Goal: Task Accomplishment & Management: Manage account settings

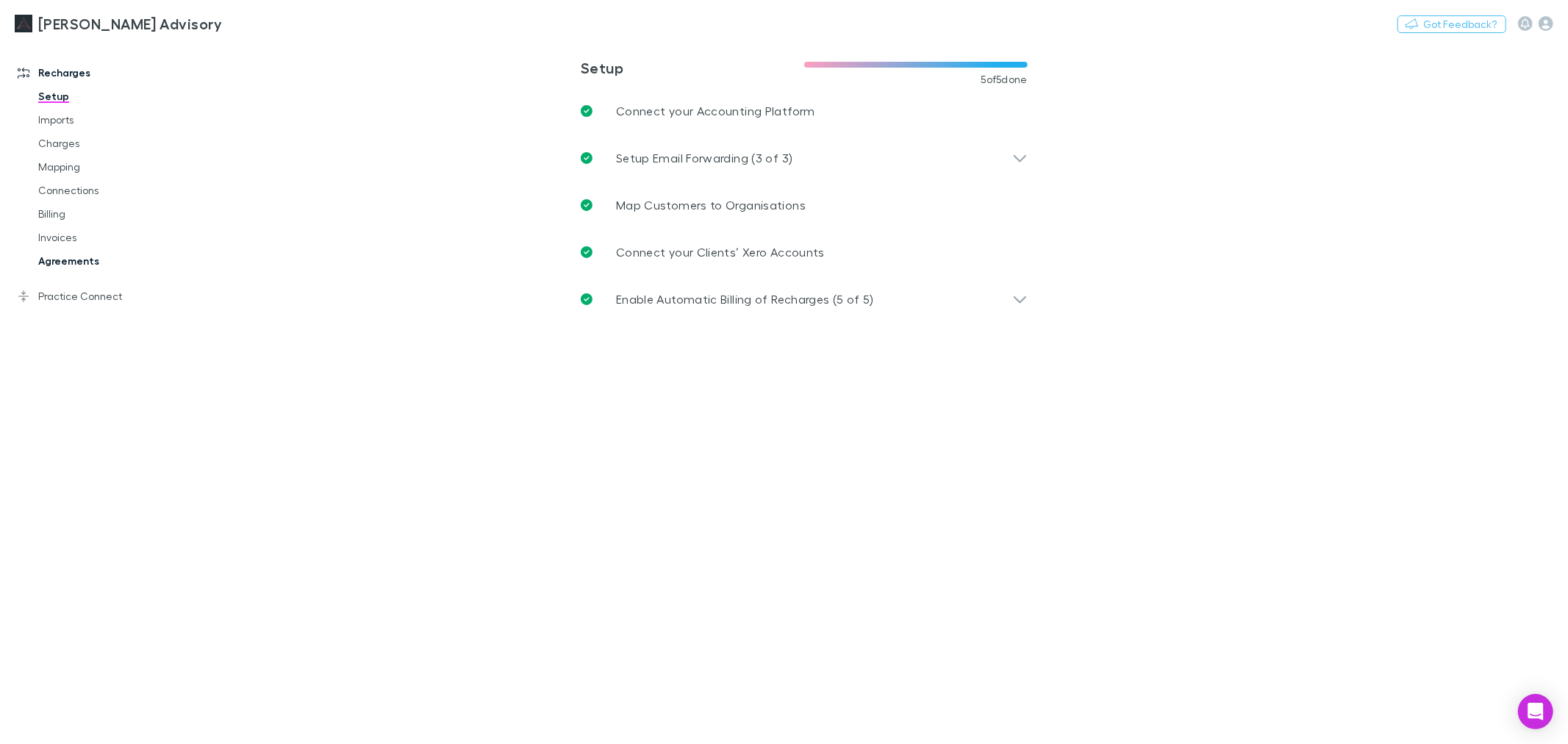
click at [126, 262] on link "Agreements" at bounding box center [113, 261] width 179 height 24
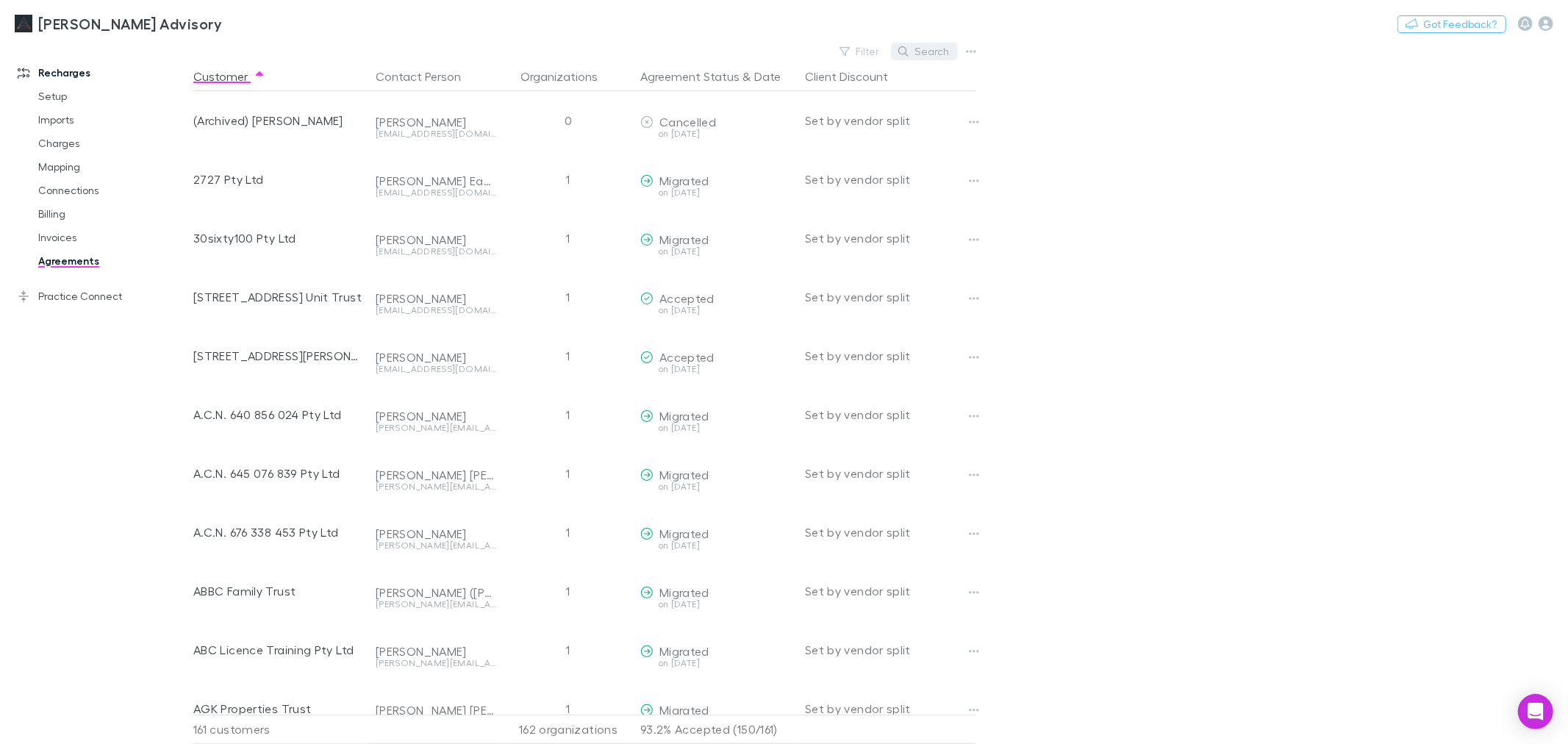
click at [943, 53] on button "Search" at bounding box center [924, 51] width 67 height 17
type input "*"
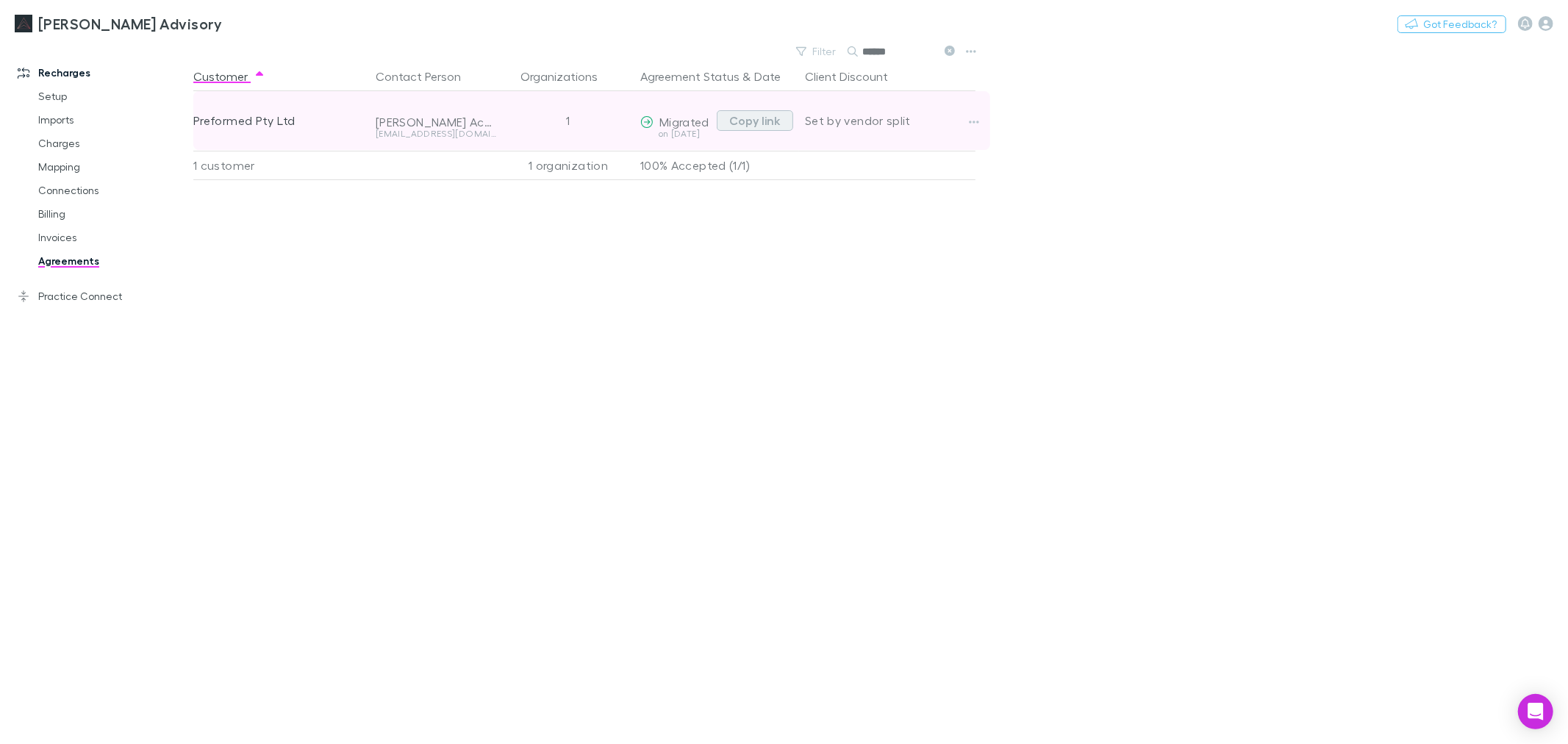
type input "******"
click at [771, 121] on button "Copy link" at bounding box center [755, 121] width 77 height 21
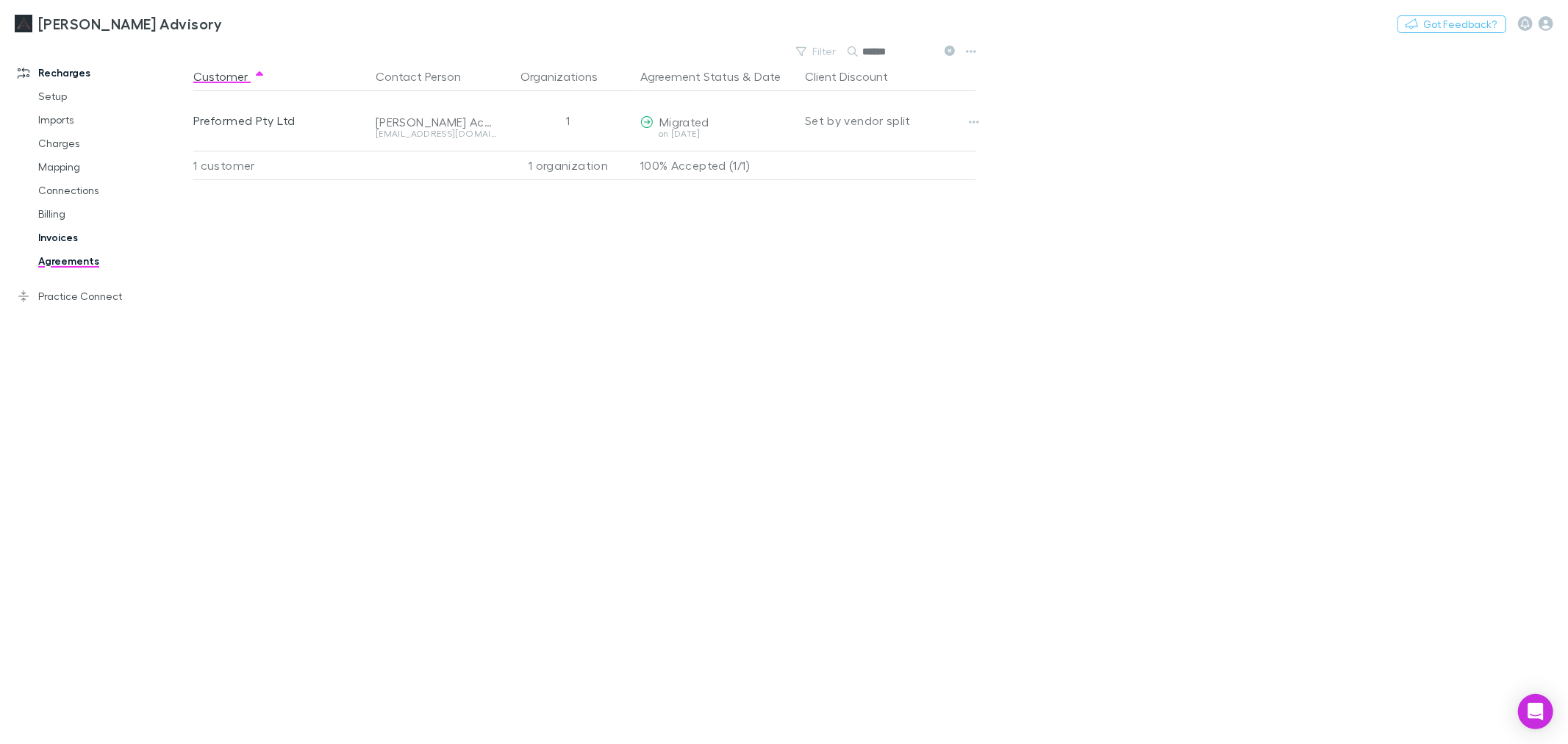
click at [78, 243] on link "Invoices" at bounding box center [113, 237] width 179 height 24
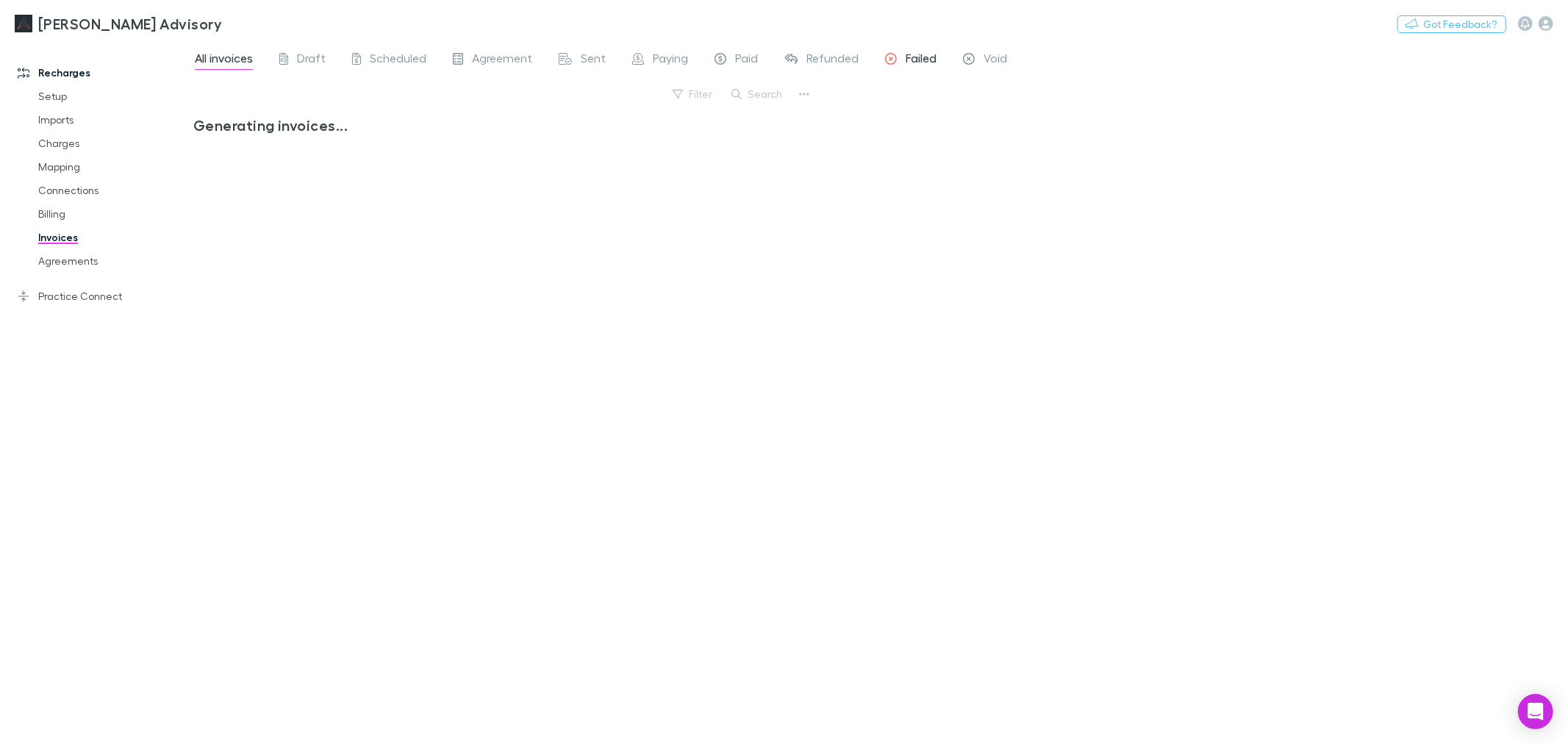
click at [900, 48] on link "Failed" at bounding box center [911, 60] width 55 height 24
click at [908, 58] on span "Failed" at bounding box center [921, 60] width 31 height 19
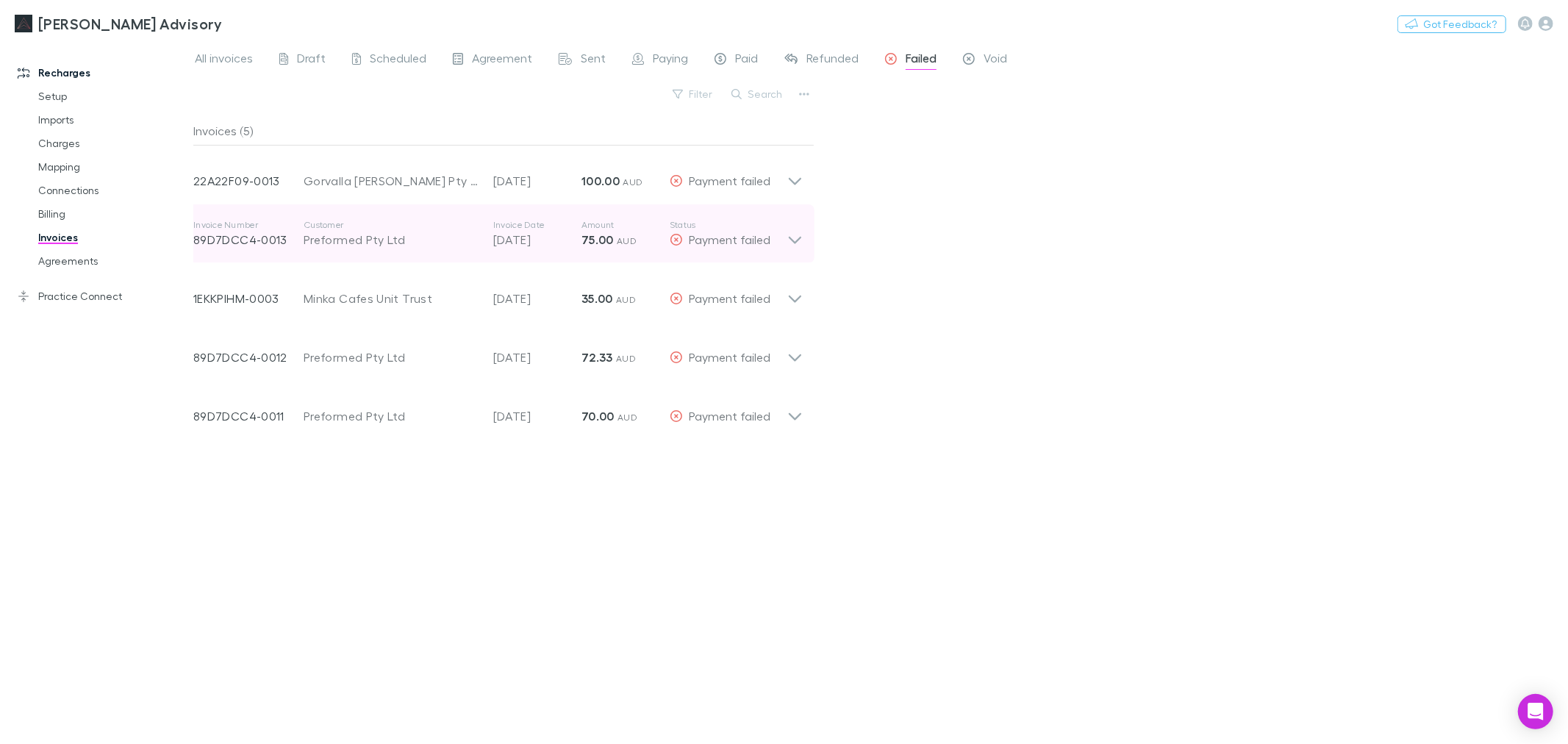
click at [650, 239] on p "75.00 AUD" at bounding box center [626, 239] width 89 height 17
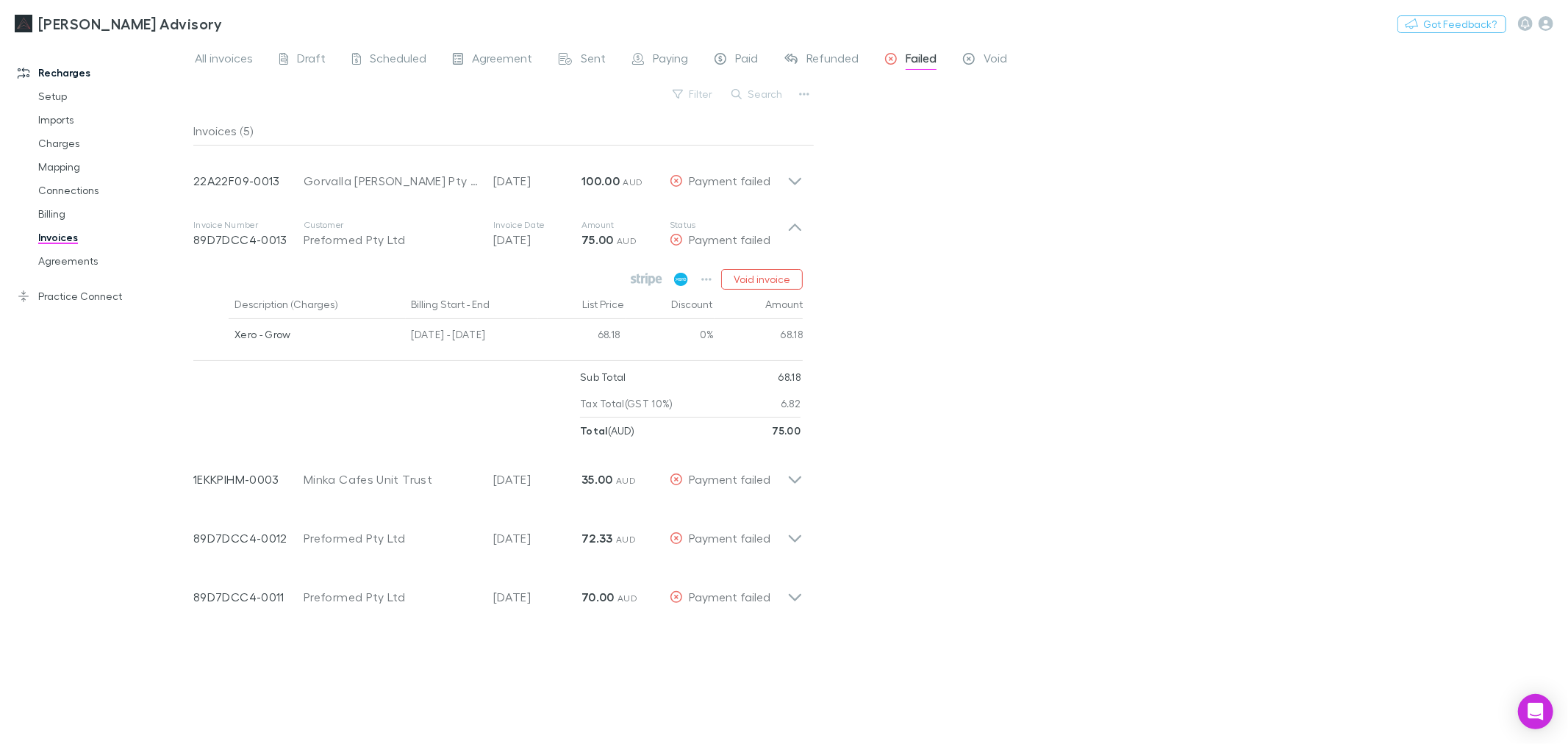
click at [681, 282] on icon at bounding box center [680, 279] width 14 height 13
click at [649, 278] on icon at bounding box center [647, 279] width 32 height 13
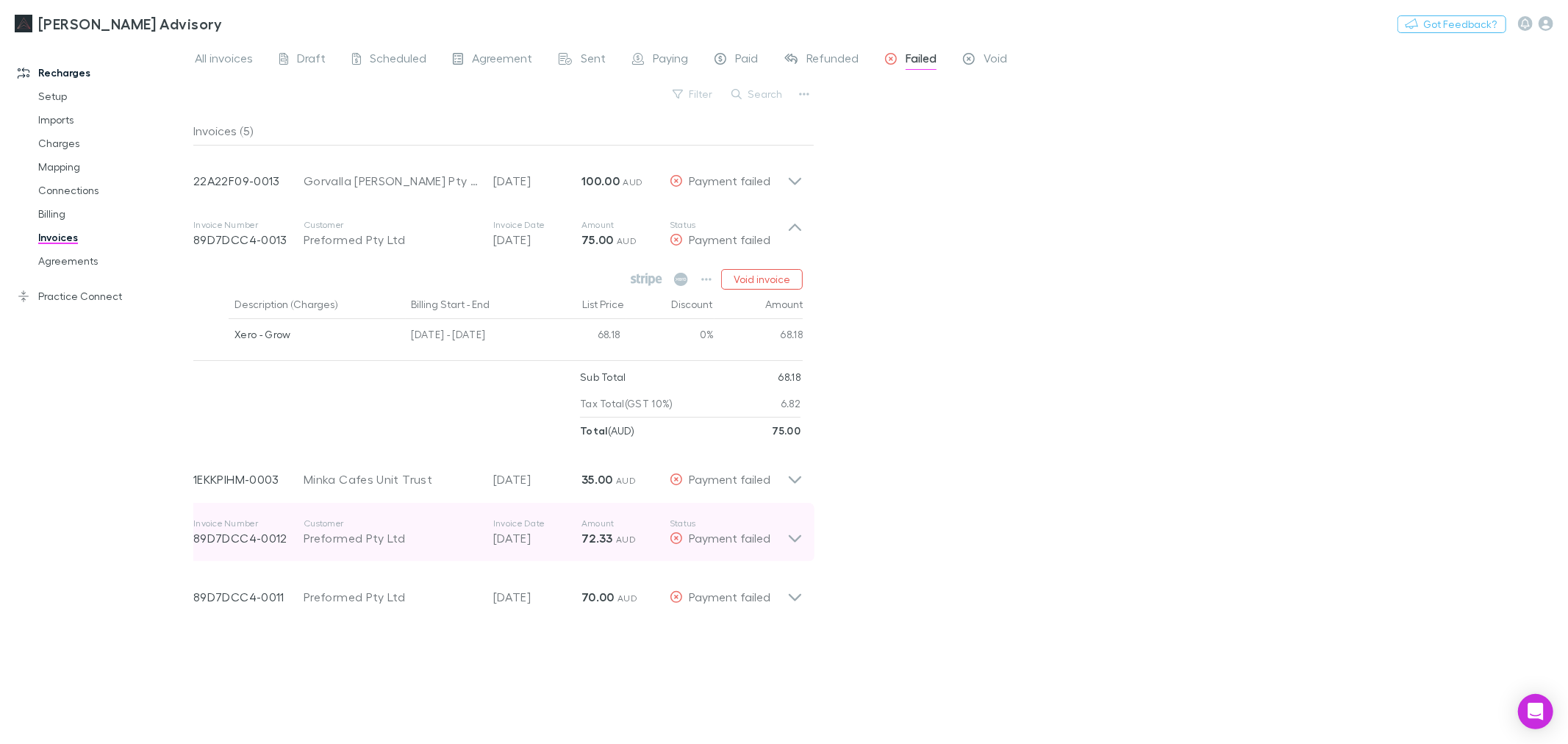
click at [557, 528] on p "Invoice Date" at bounding box center [537, 523] width 89 height 12
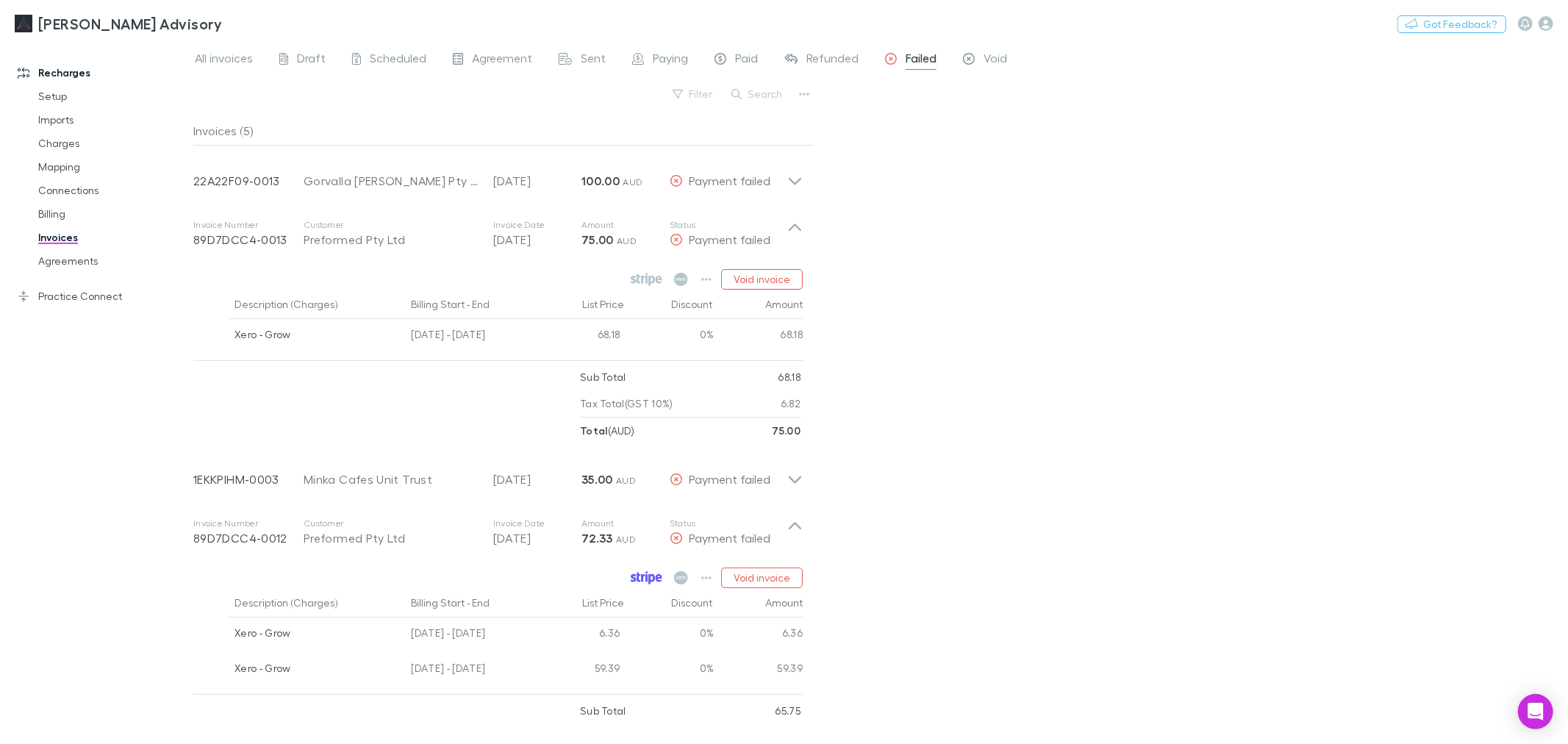
click at [644, 582] on icon at bounding box center [643, 578] width 4 height 7
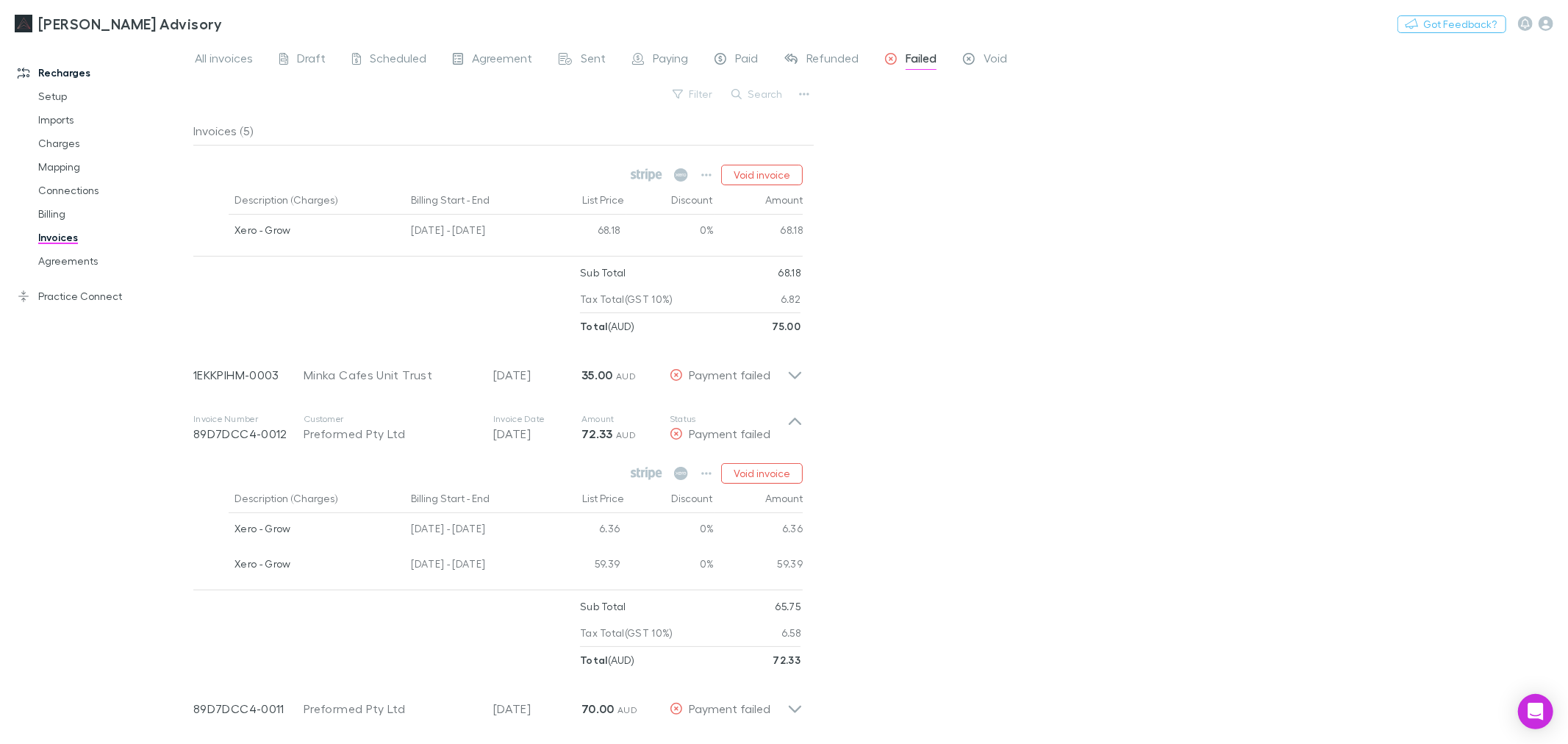
scroll to position [106, 0]
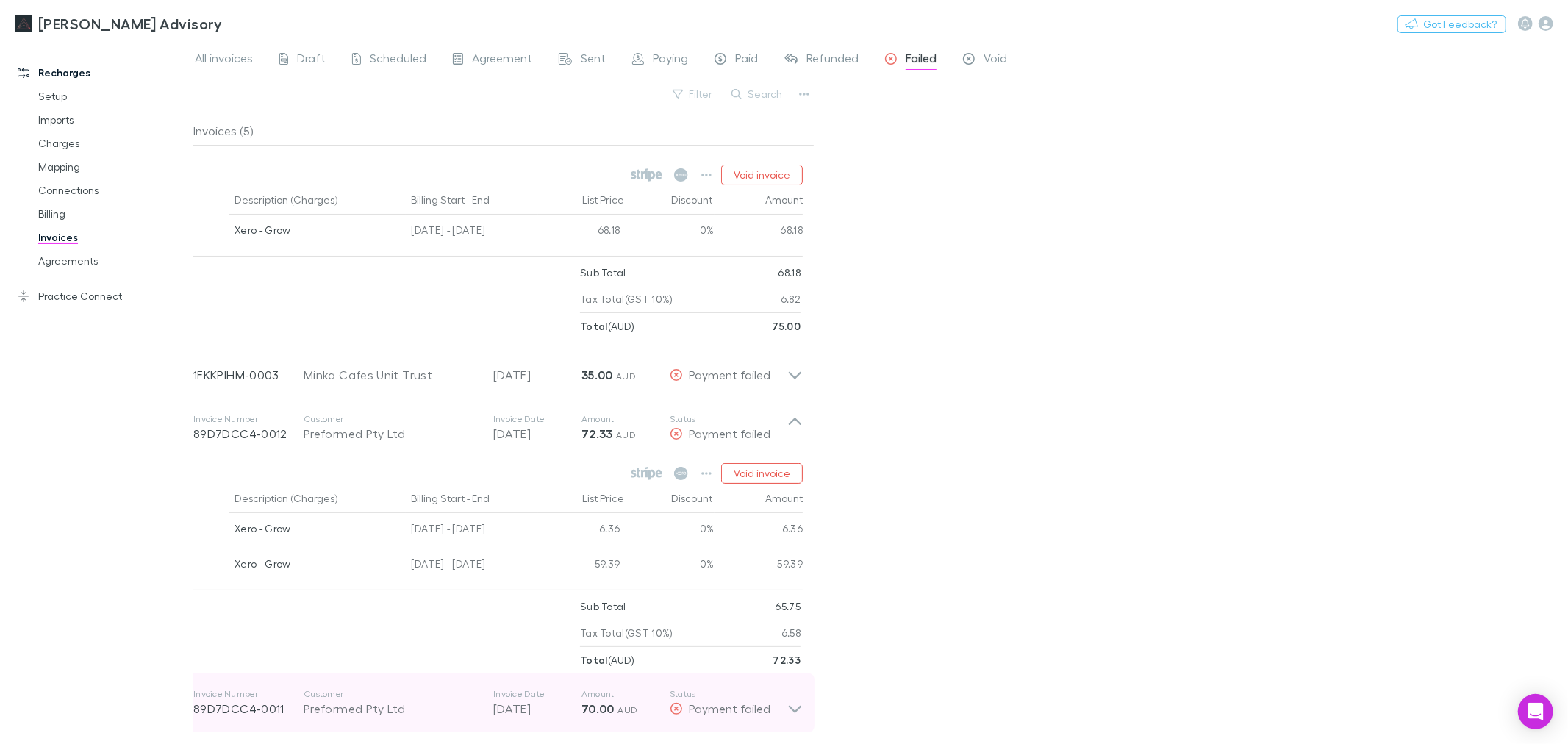
click at [535, 714] on p "[DATE]" at bounding box center [537, 707] width 89 height 17
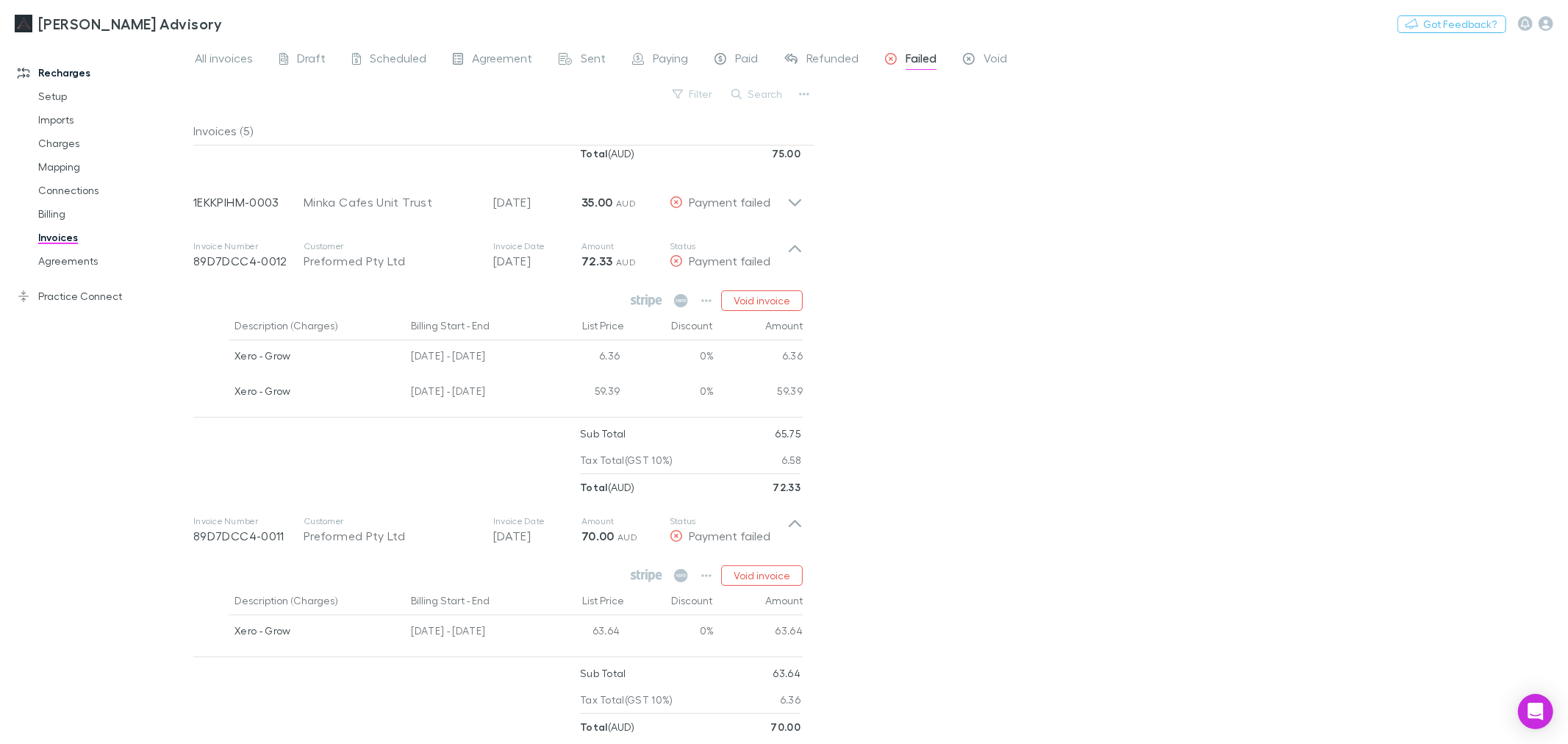
scroll to position [288, 0]
click at [644, 568] on icon at bounding box center [643, 568] width 4 height 7
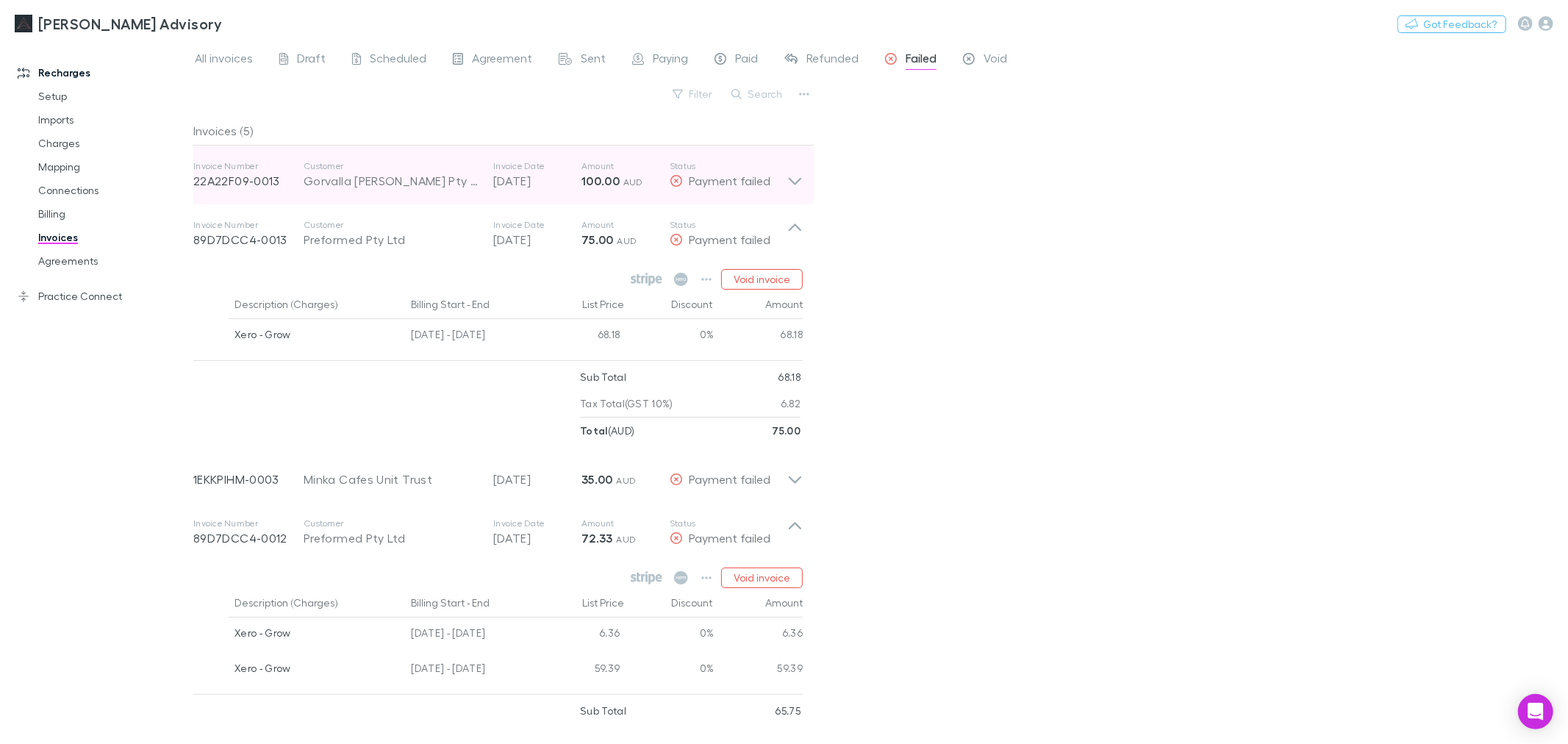
click at [784, 173] on div "Payment failed" at bounding box center [728, 180] width 118 height 17
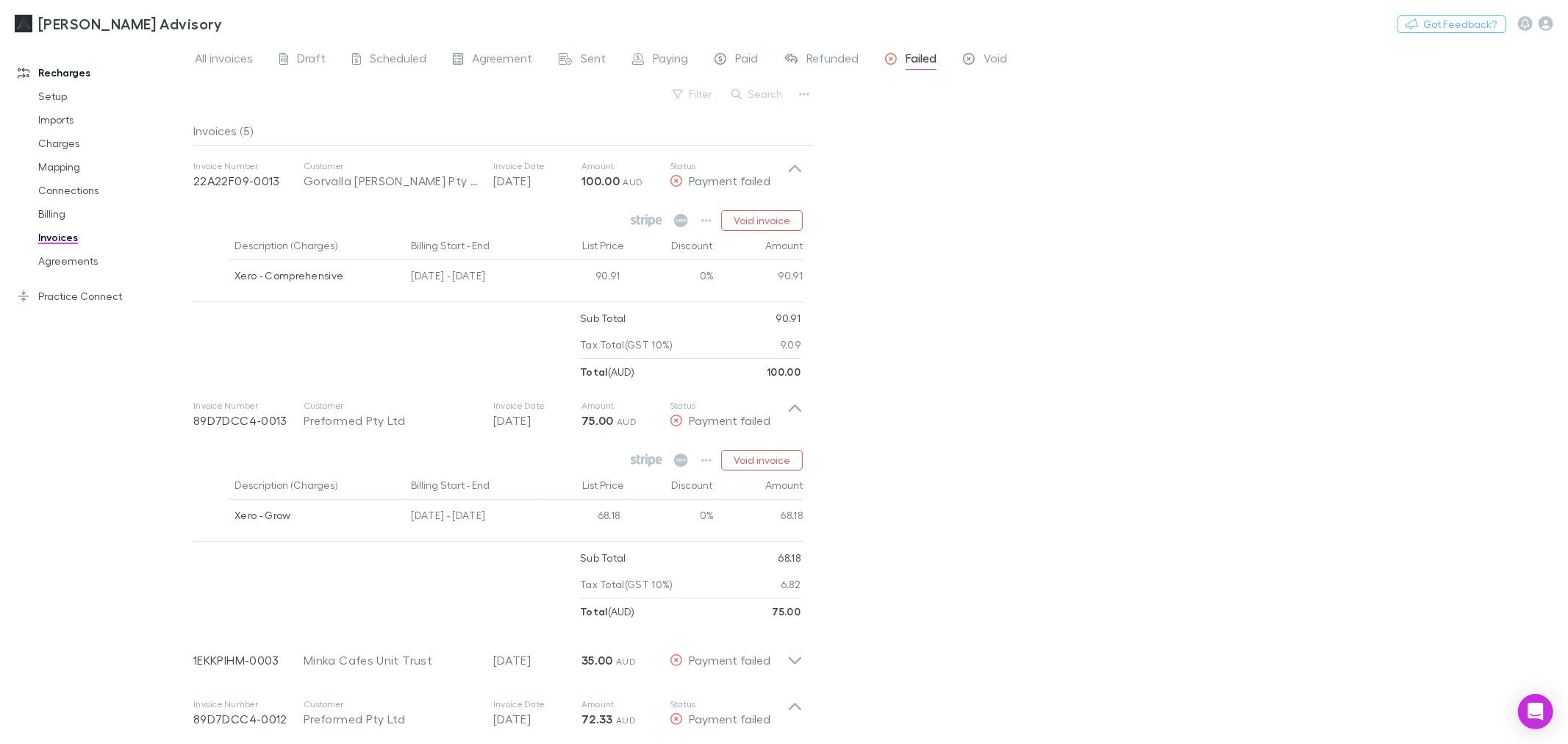
click at [1005, 270] on div "All invoices Draft Scheduled Agreement Sent Paying Paid Refunded Failed Void Fi…" at bounding box center [881, 393] width 1375 height 703
click at [748, 219] on button "Void invoice" at bounding box center [762, 220] width 81 height 21
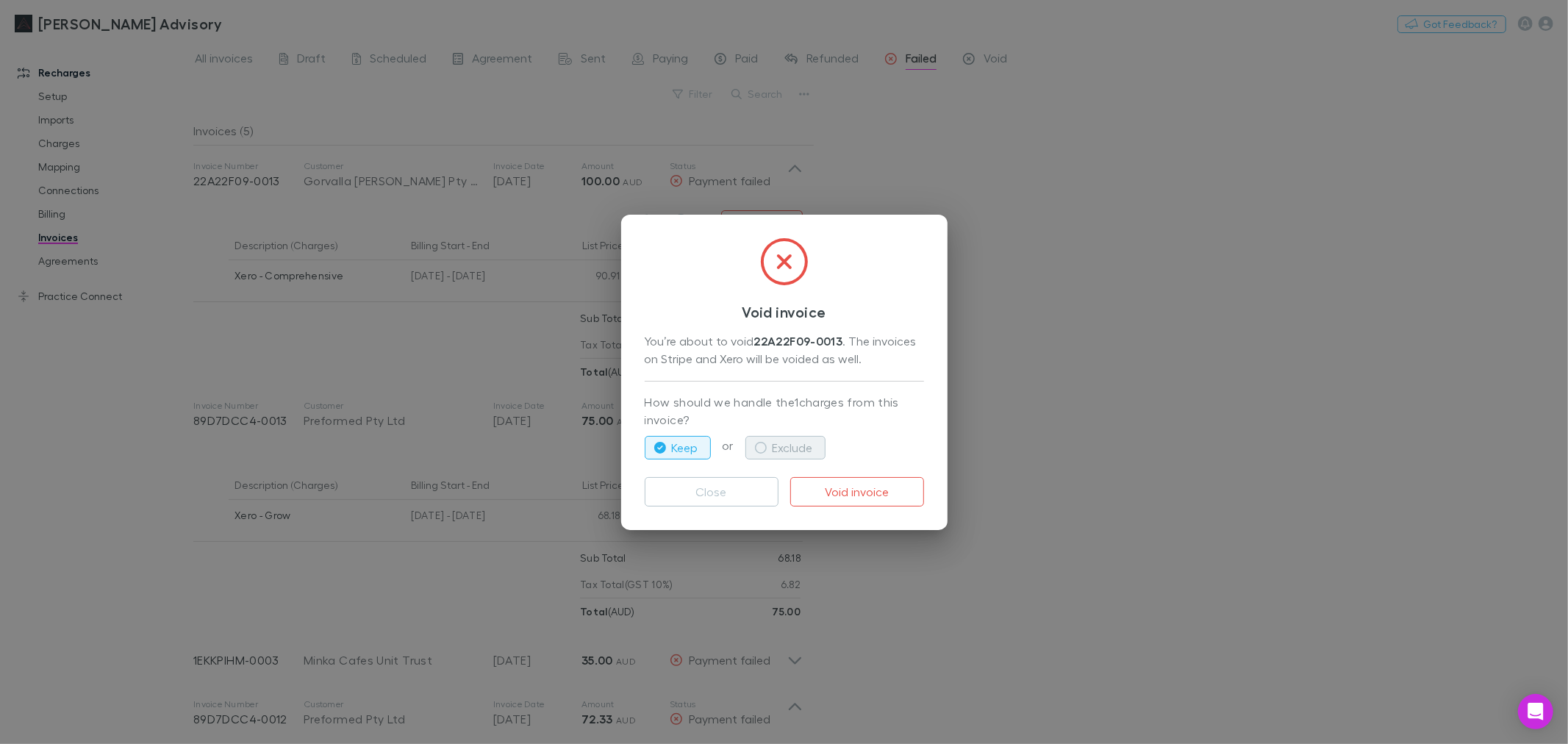
click at [791, 453] on button "Exclude" at bounding box center [785, 447] width 80 height 24
click at [686, 446] on button "Keep" at bounding box center [678, 447] width 66 height 24
click at [758, 450] on icon "button" at bounding box center [761, 447] width 12 height 12
click at [758, 408] on p "How should we handle the 1 charges from this invoice?" at bounding box center [784, 412] width 279 height 37
click at [685, 450] on button "Keep" at bounding box center [678, 447] width 66 height 24
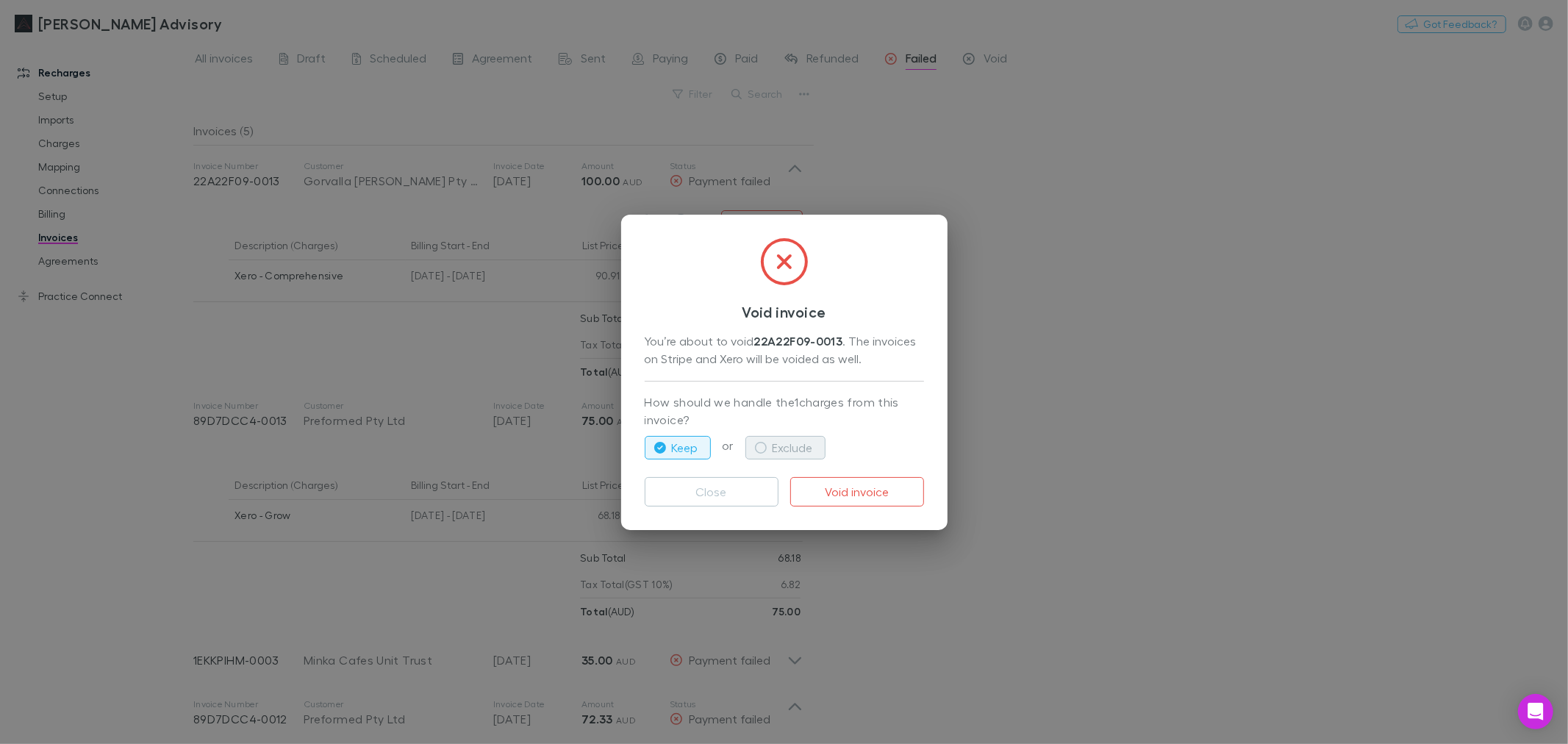
click at [763, 446] on icon "button" at bounding box center [761, 447] width 12 height 12
click at [843, 495] on button "Void invoice" at bounding box center [857, 492] width 134 height 29
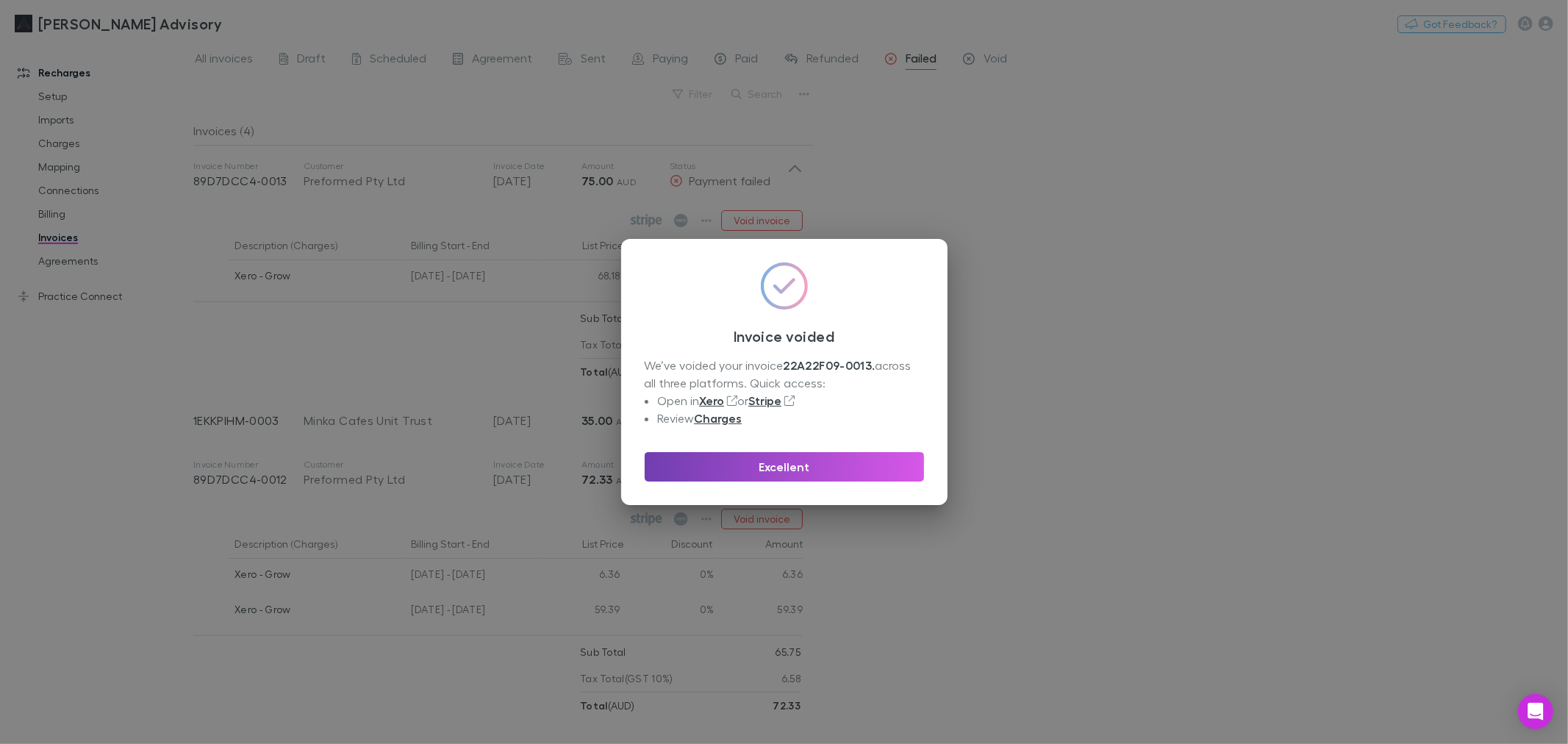
click at [848, 464] on button "Excellent" at bounding box center [784, 466] width 279 height 29
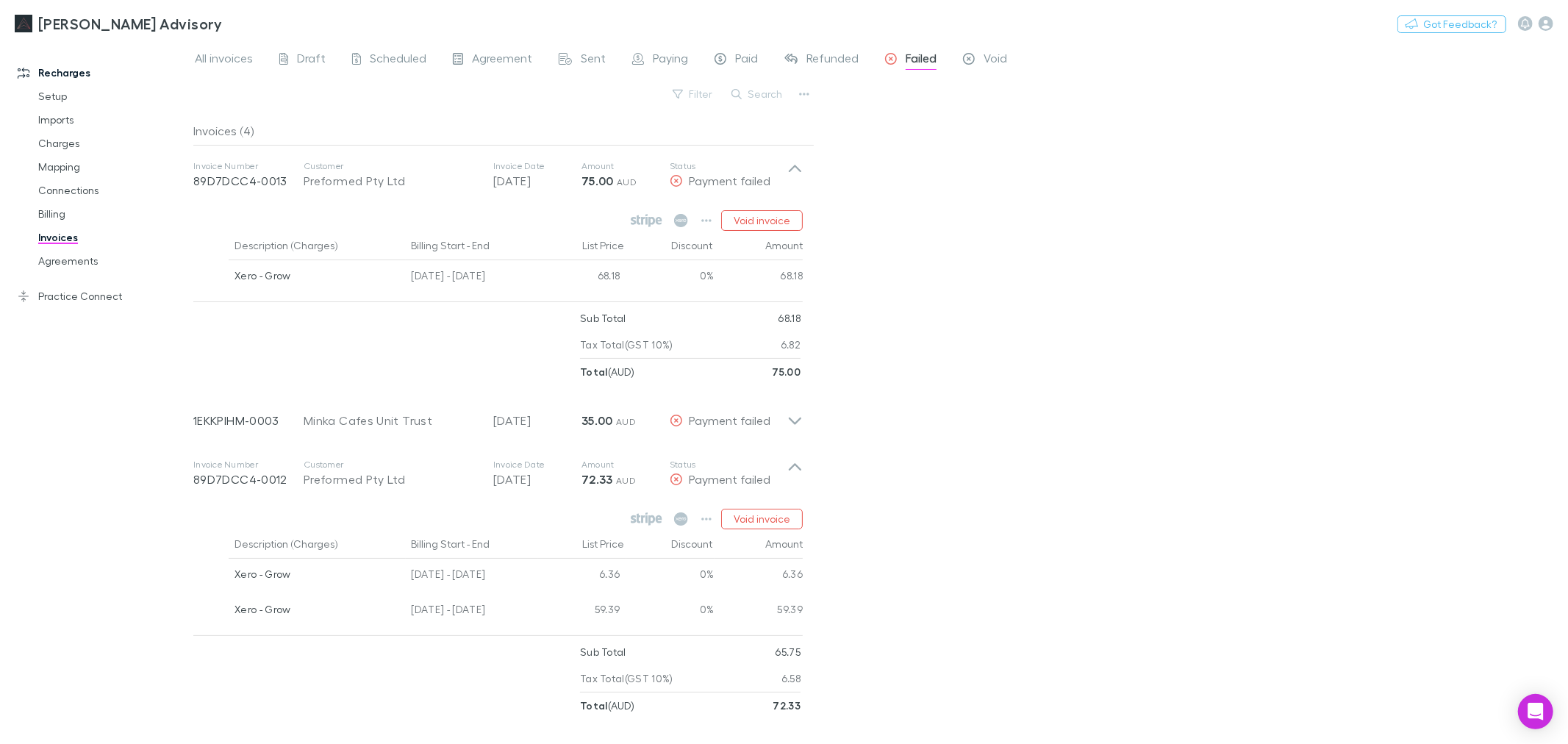
click at [986, 288] on div "All invoices Draft Scheduled Agreement Sent Paying Paid Refunded Failed Void Fi…" at bounding box center [881, 393] width 1375 height 703
click at [56, 255] on link "Agreements" at bounding box center [113, 261] width 179 height 24
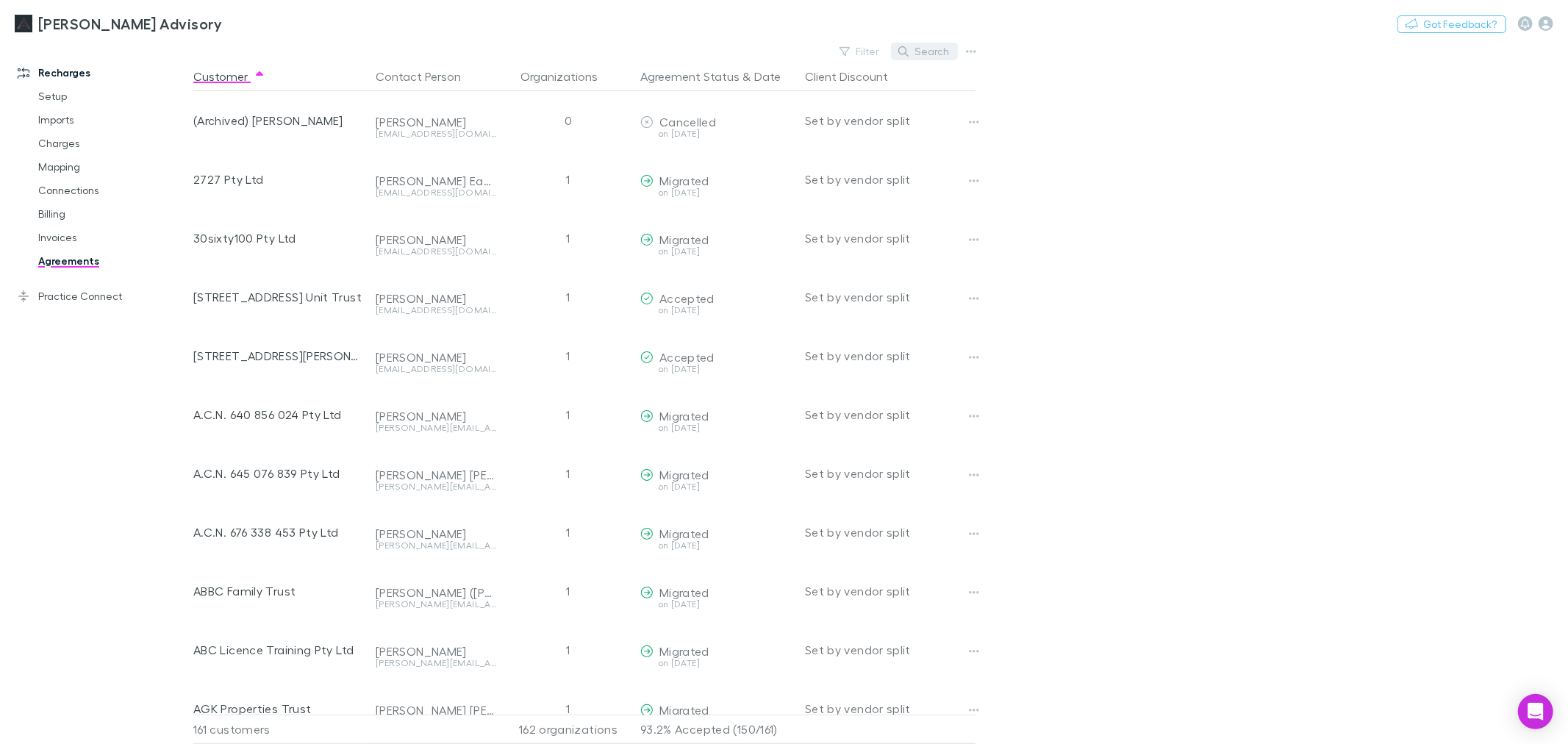
click at [930, 49] on button "Search" at bounding box center [924, 51] width 67 height 17
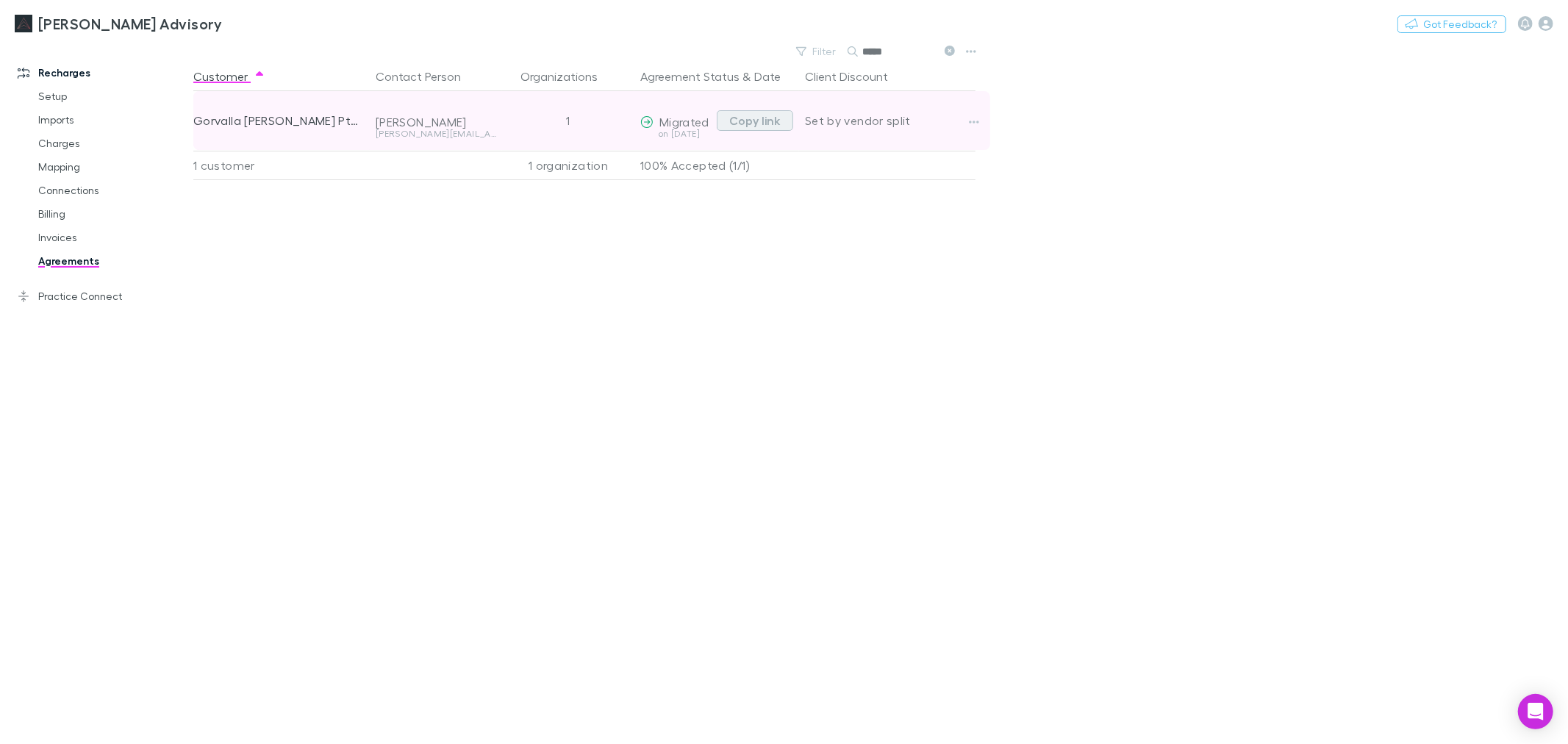
type input "*****"
drag, startPoint x: 775, startPoint y: 115, endPoint x: 775, endPoint y: 126, distance: 11.0
click at [775, 126] on button "Copy link" at bounding box center [755, 121] width 77 height 21
click at [967, 122] on button "button" at bounding box center [973, 121] width 21 height 21
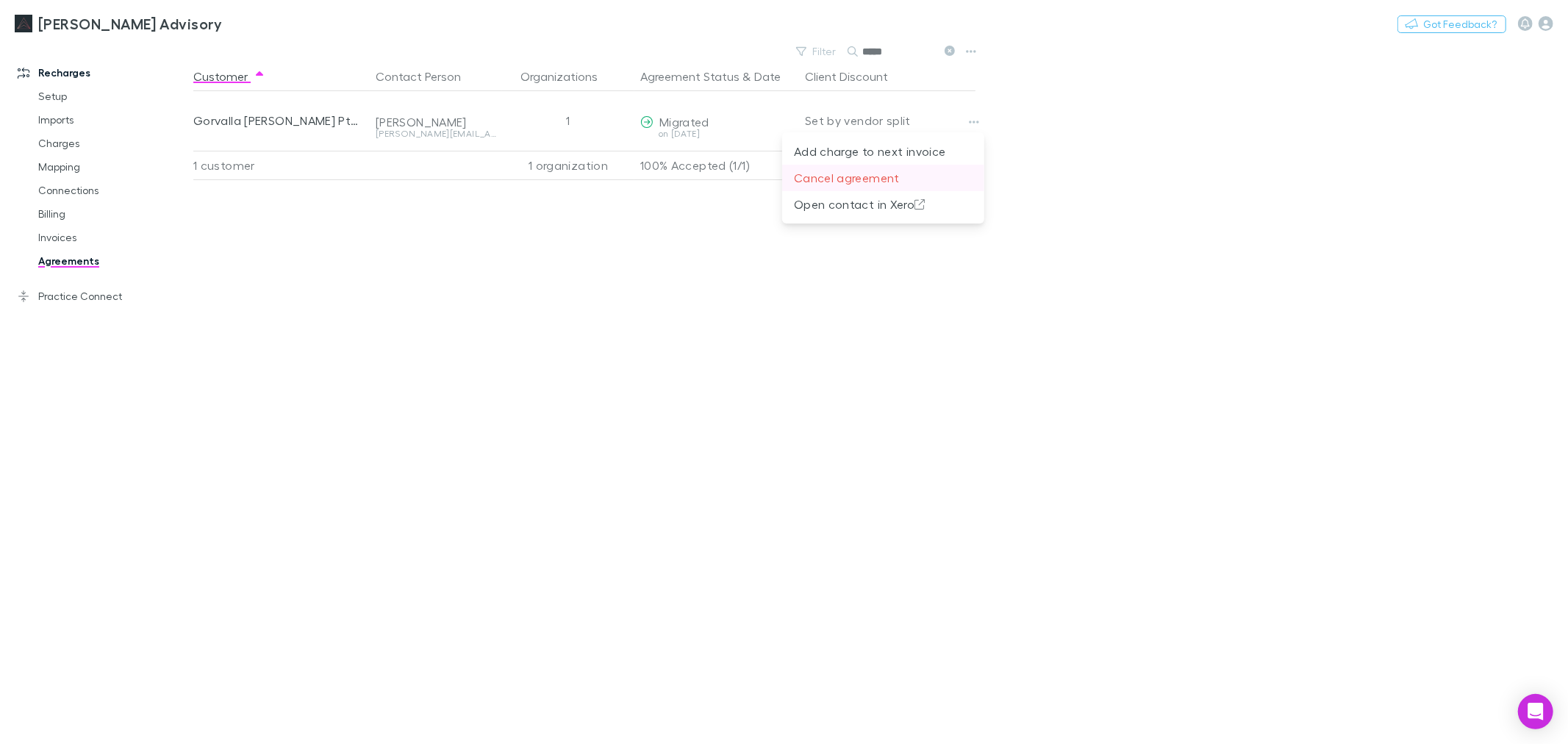
click at [922, 179] on p "Cancel agreement" at bounding box center [884, 177] width 179 height 17
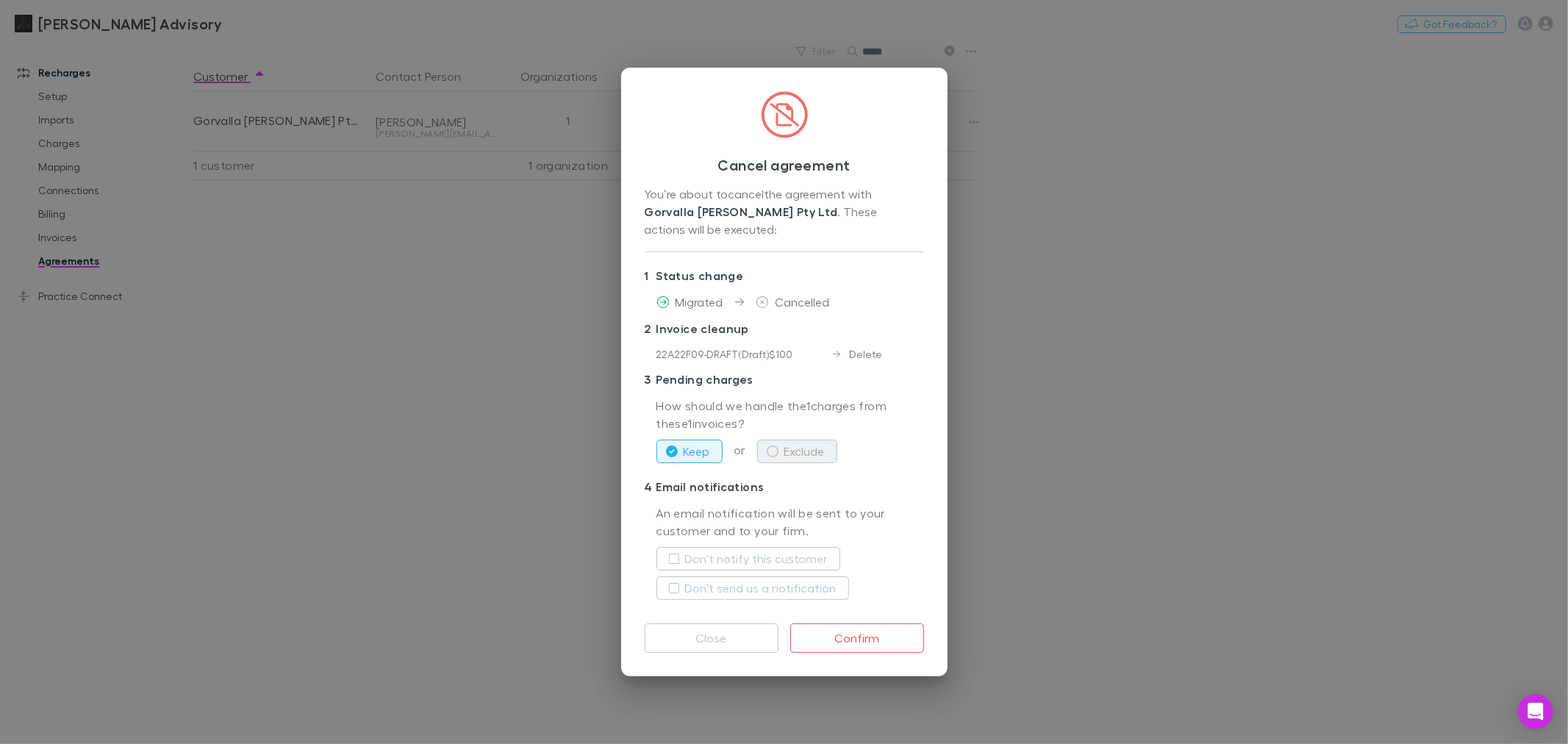
click at [832, 448] on button "Exclude" at bounding box center [797, 451] width 80 height 24
click at [744, 560] on label "Don't notify this customer" at bounding box center [756, 558] width 142 height 17
click at [869, 652] on button "Confirm" at bounding box center [857, 638] width 134 height 29
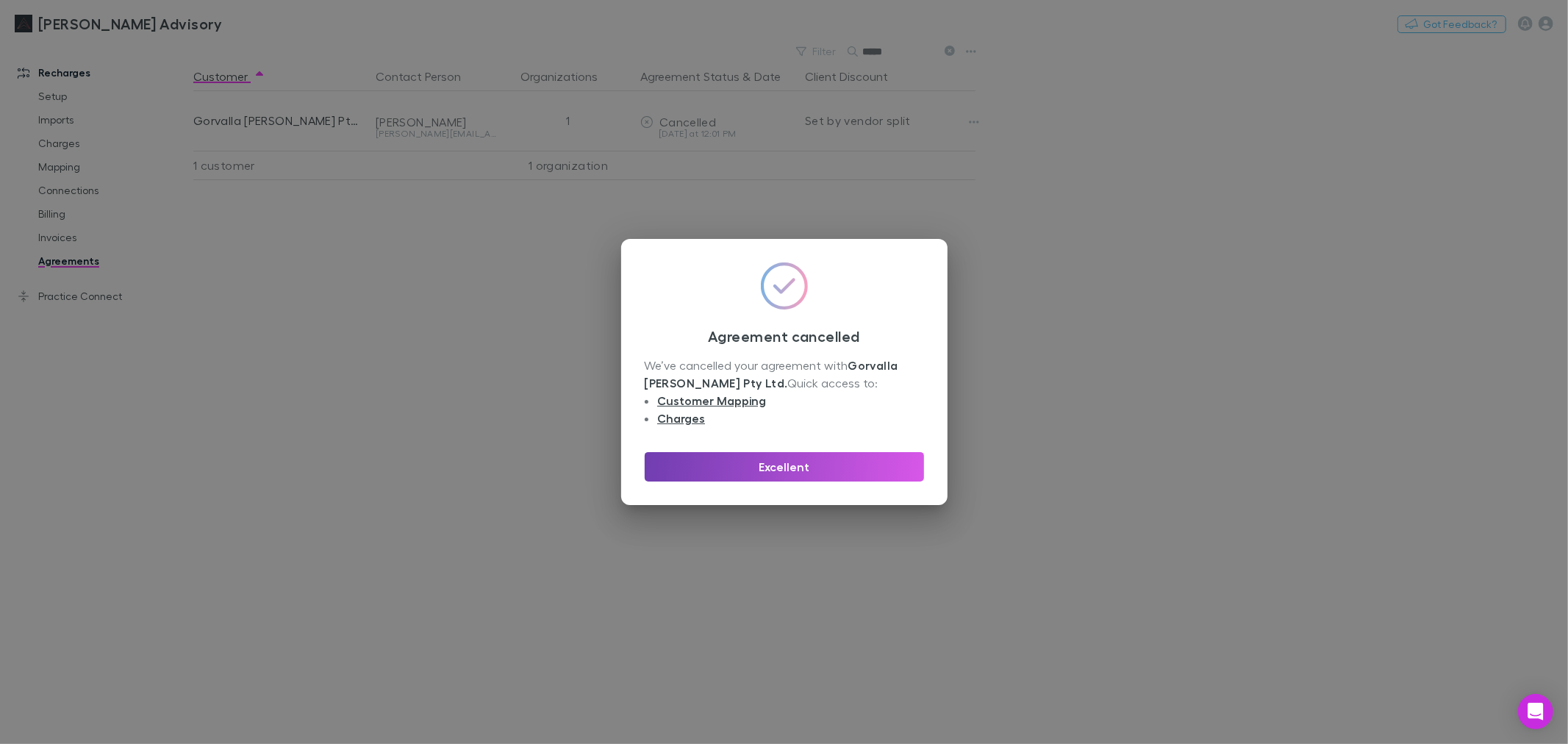
click at [817, 454] on button "Excellent" at bounding box center [784, 466] width 279 height 29
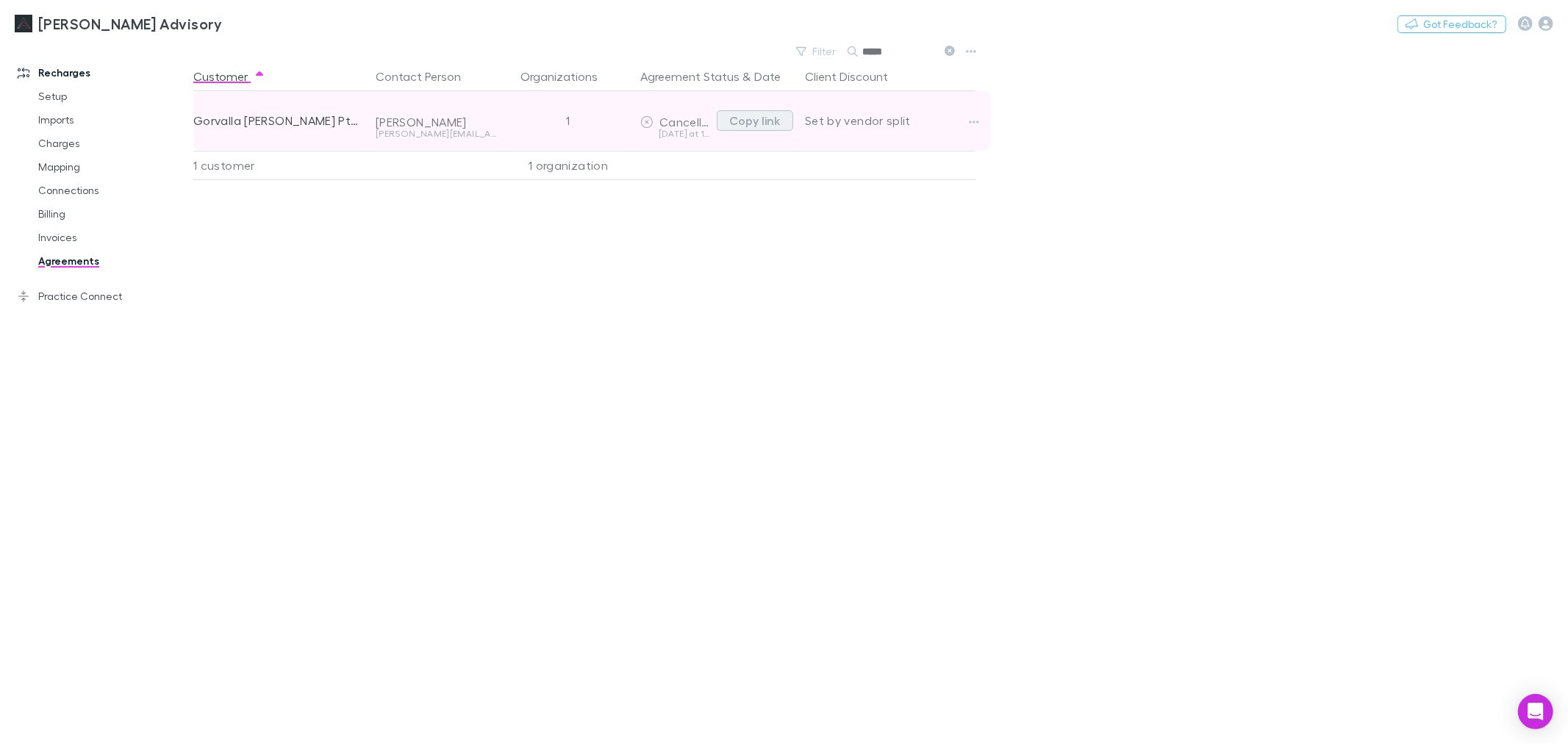
click at [779, 126] on button "Copy link" at bounding box center [755, 121] width 77 height 21
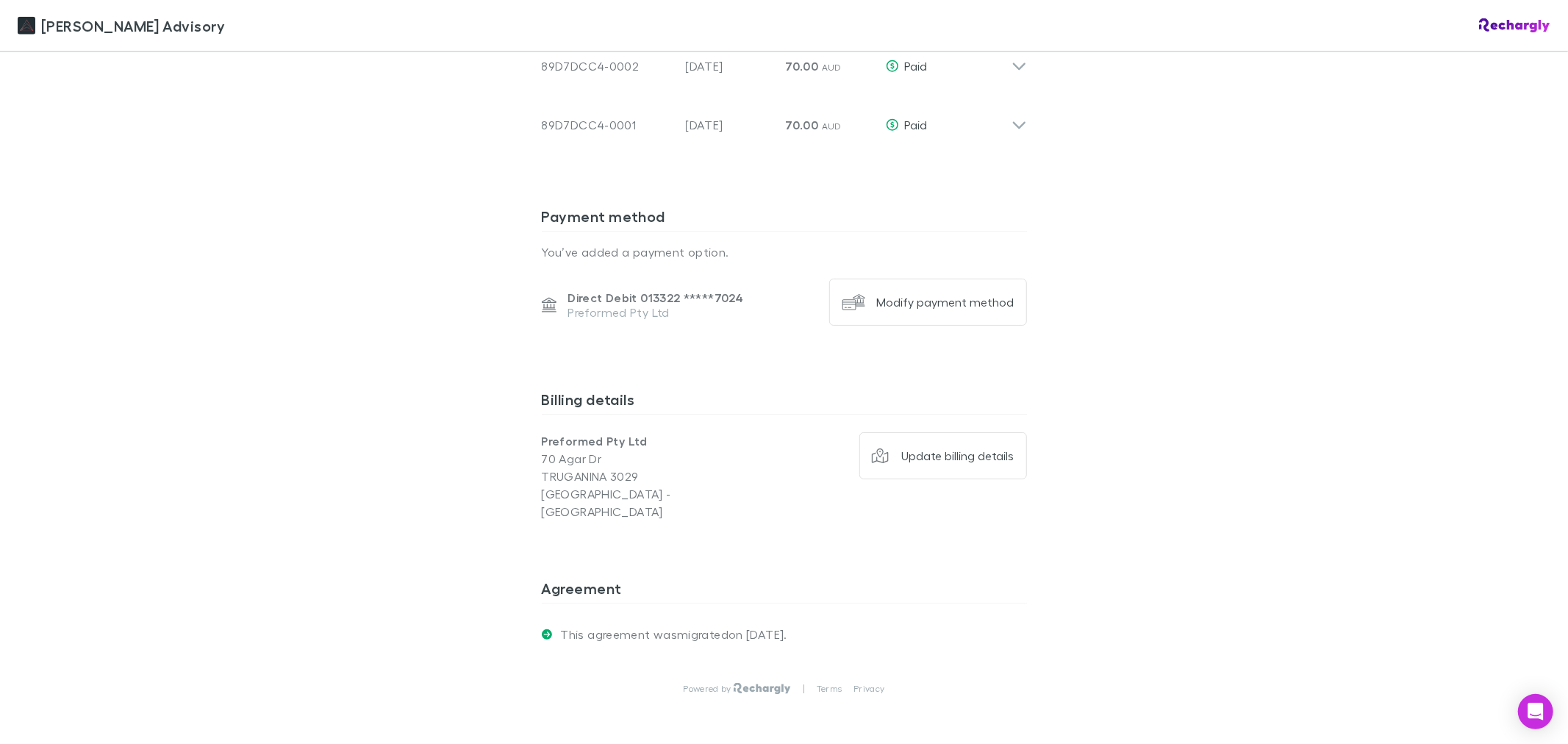
scroll to position [1661, 0]
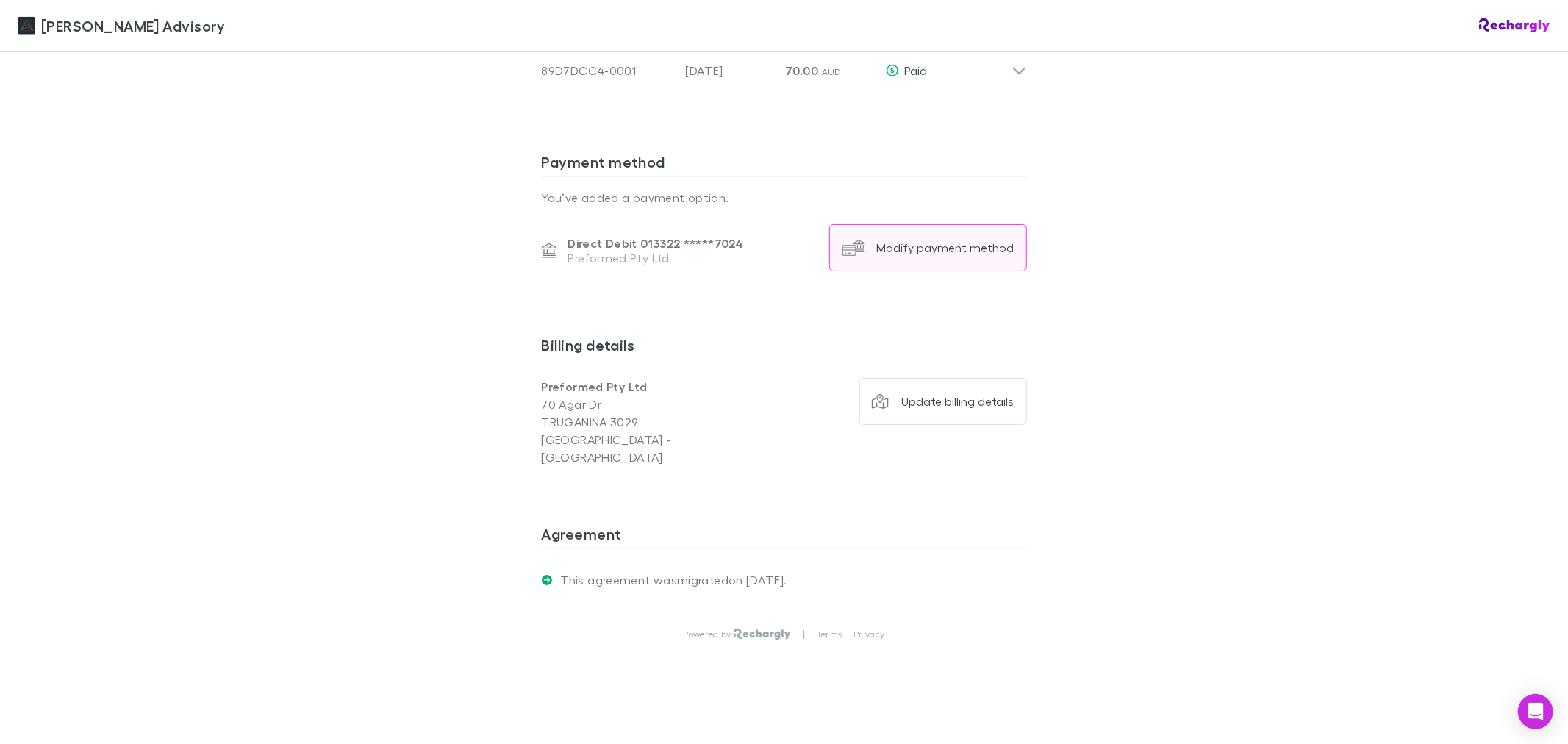
click at [980, 251] on div "Modify payment method" at bounding box center [945, 247] width 138 height 15
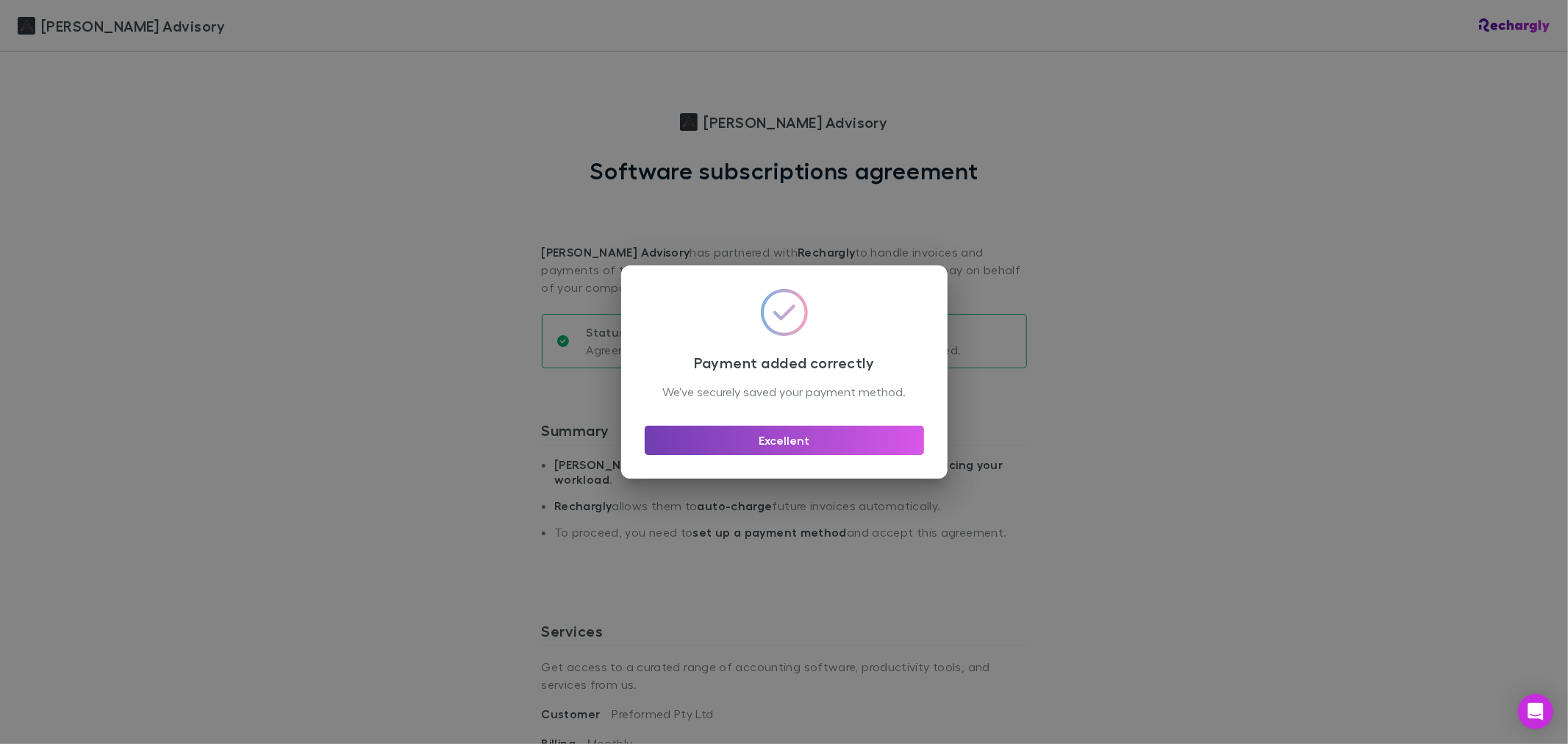
click at [829, 452] on button "Excellent" at bounding box center [784, 440] width 279 height 29
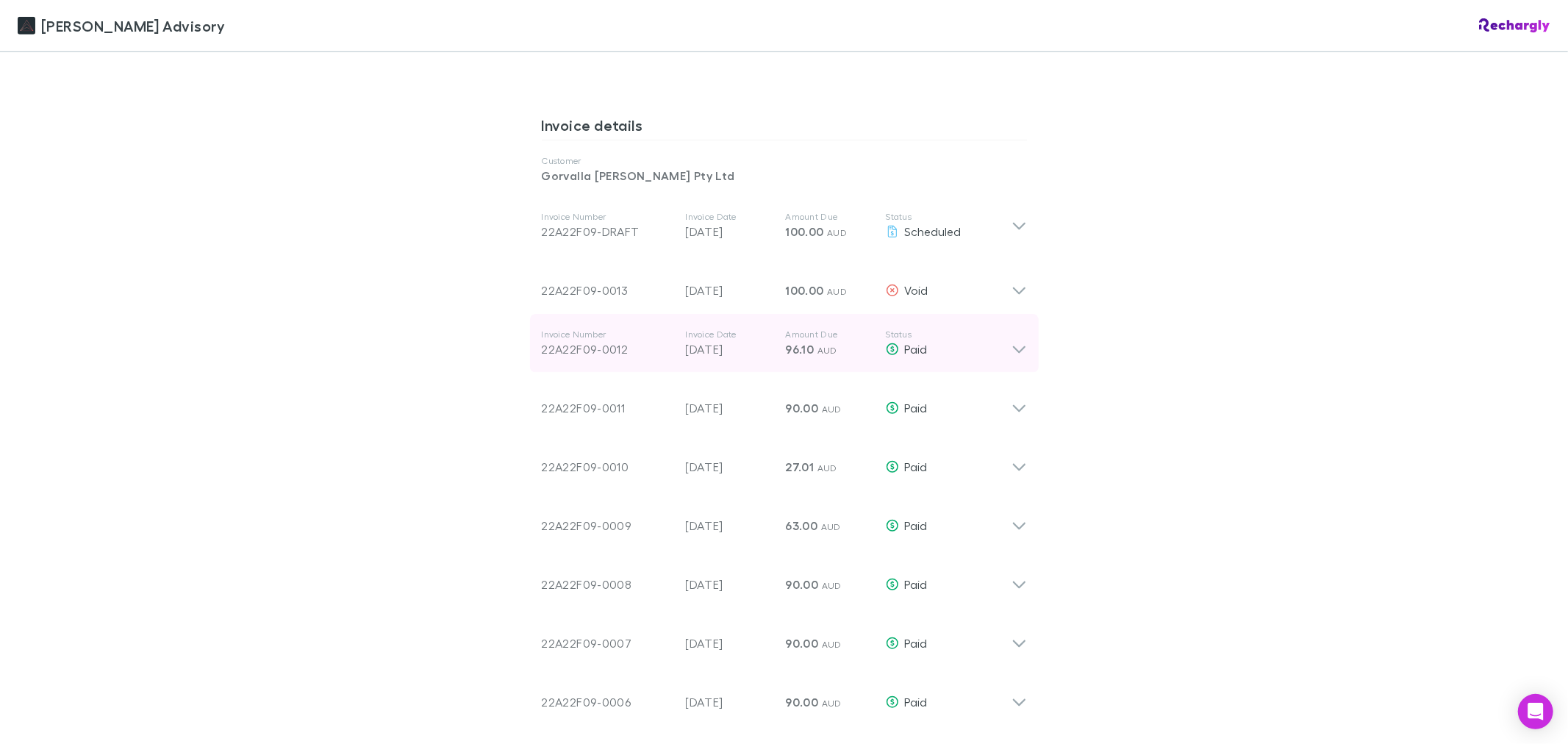
scroll to position [735, 0]
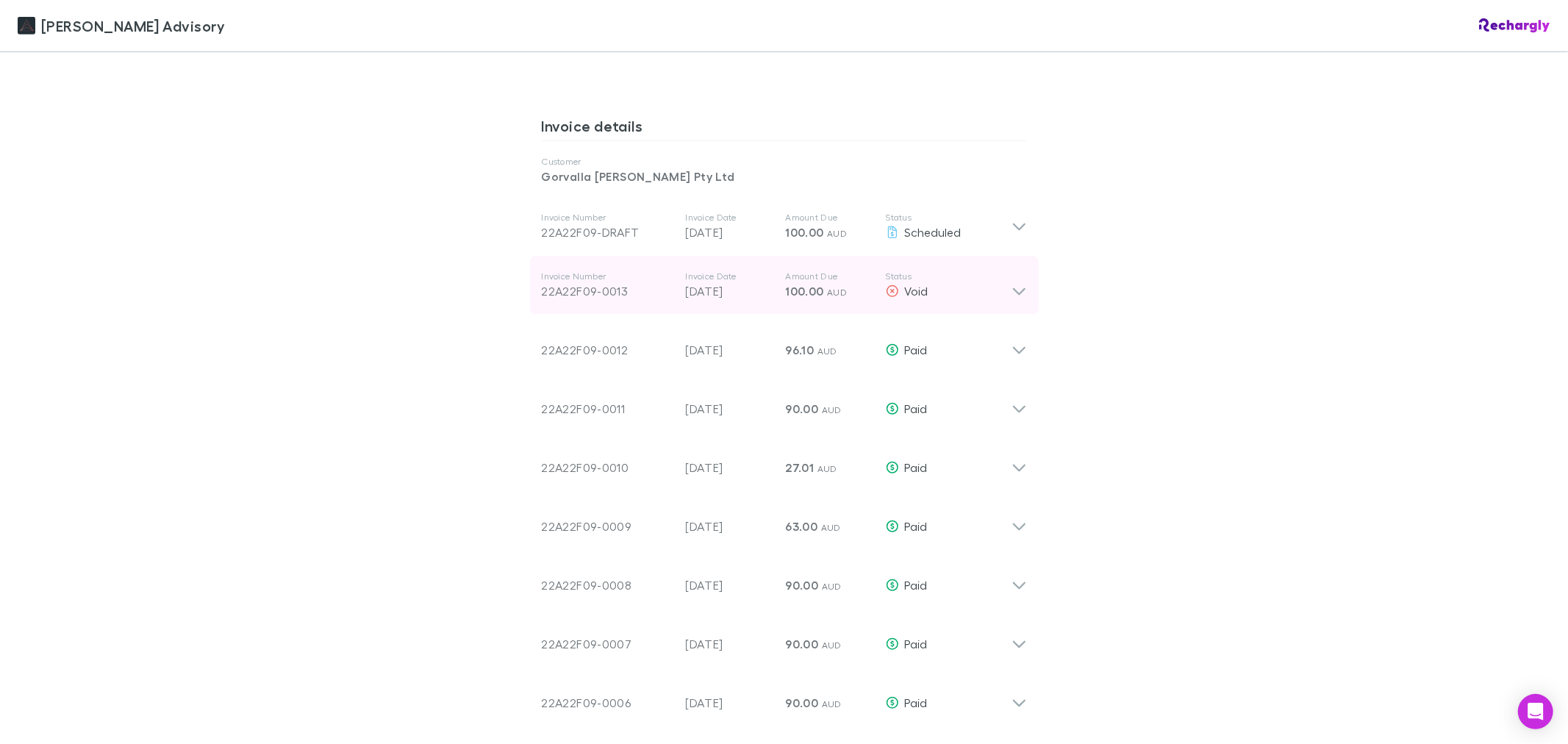
click at [1001, 285] on div "Void" at bounding box center [949, 290] width 126 height 17
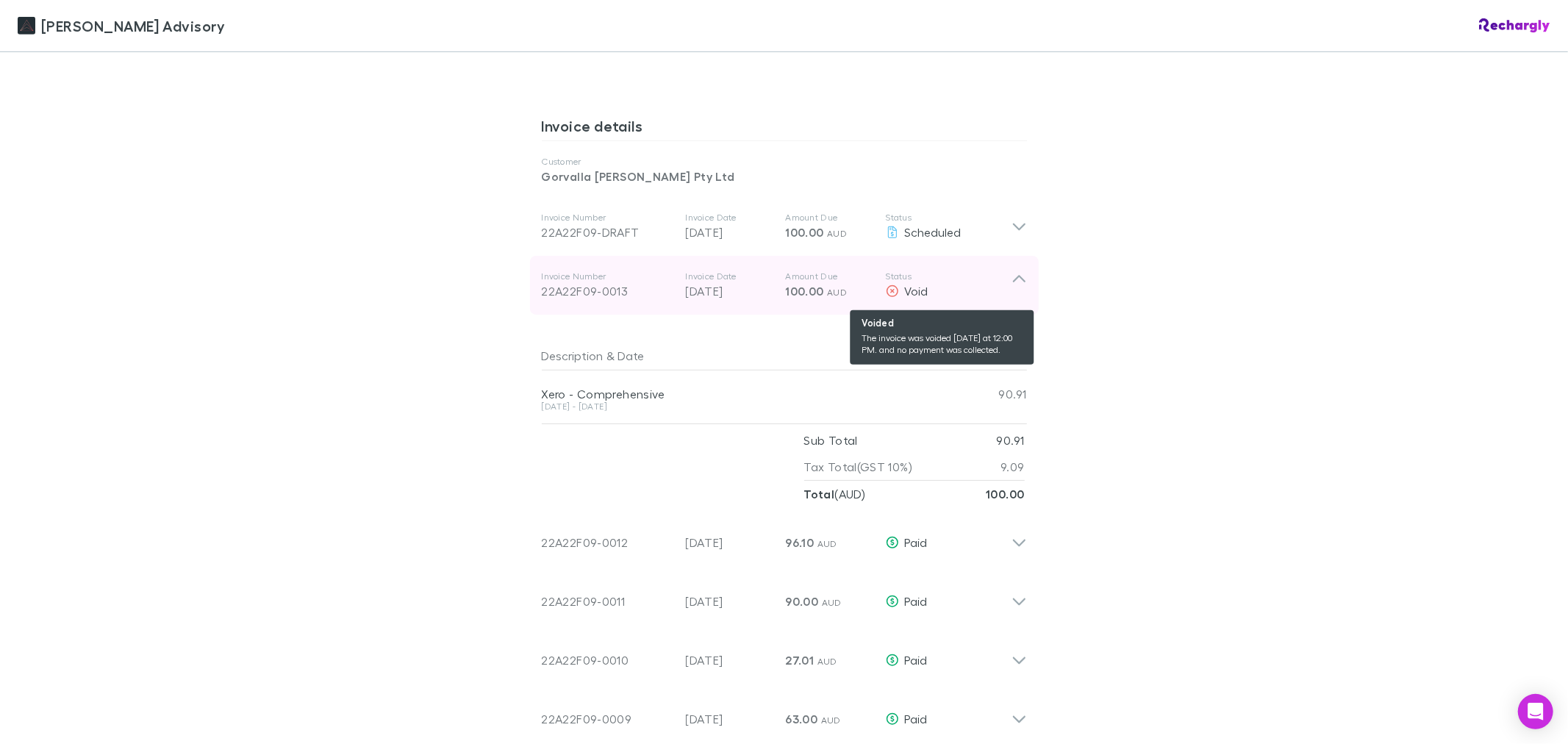
click at [1001, 285] on div "Void" at bounding box center [949, 290] width 126 height 17
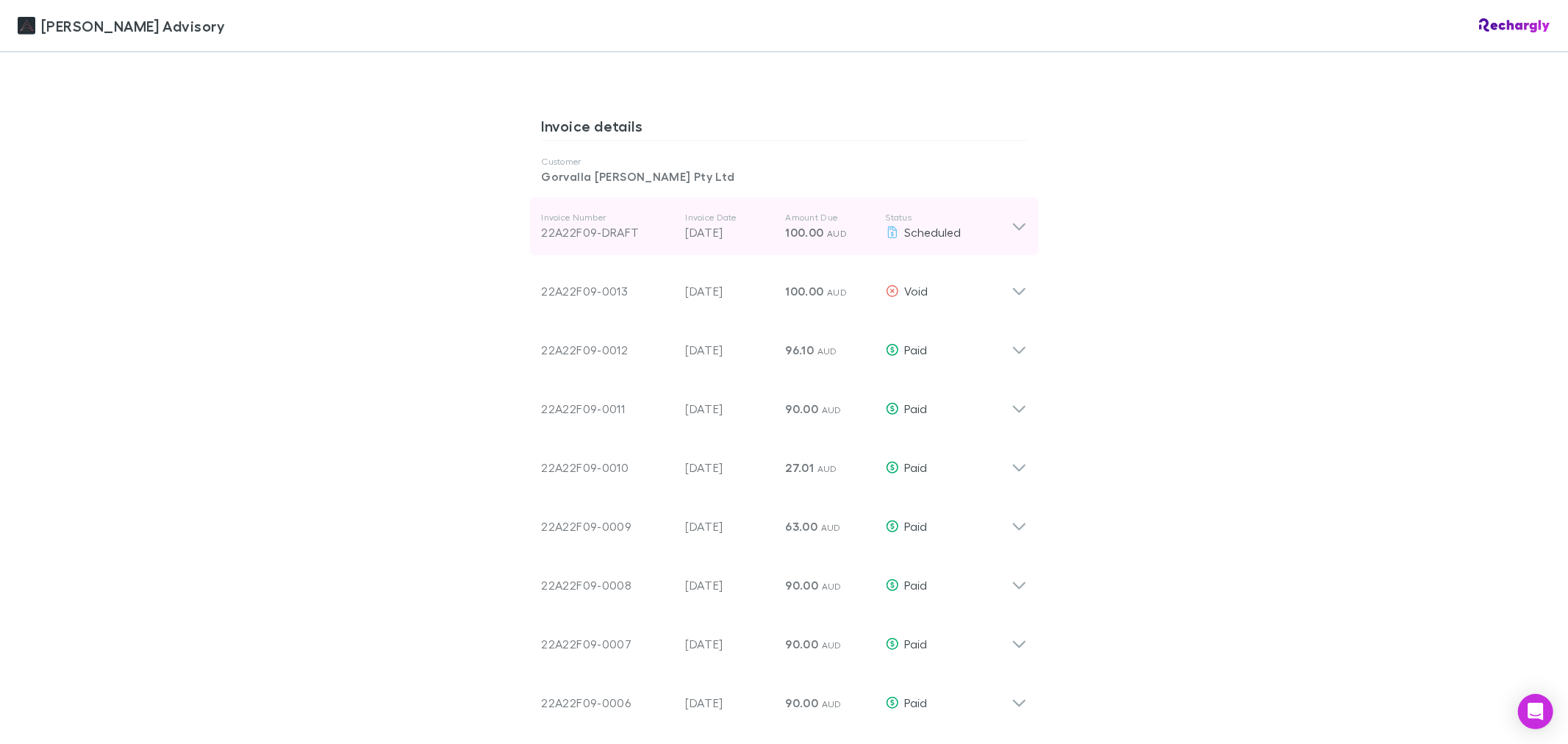
click at [1013, 228] on icon at bounding box center [1019, 227] width 13 height 7
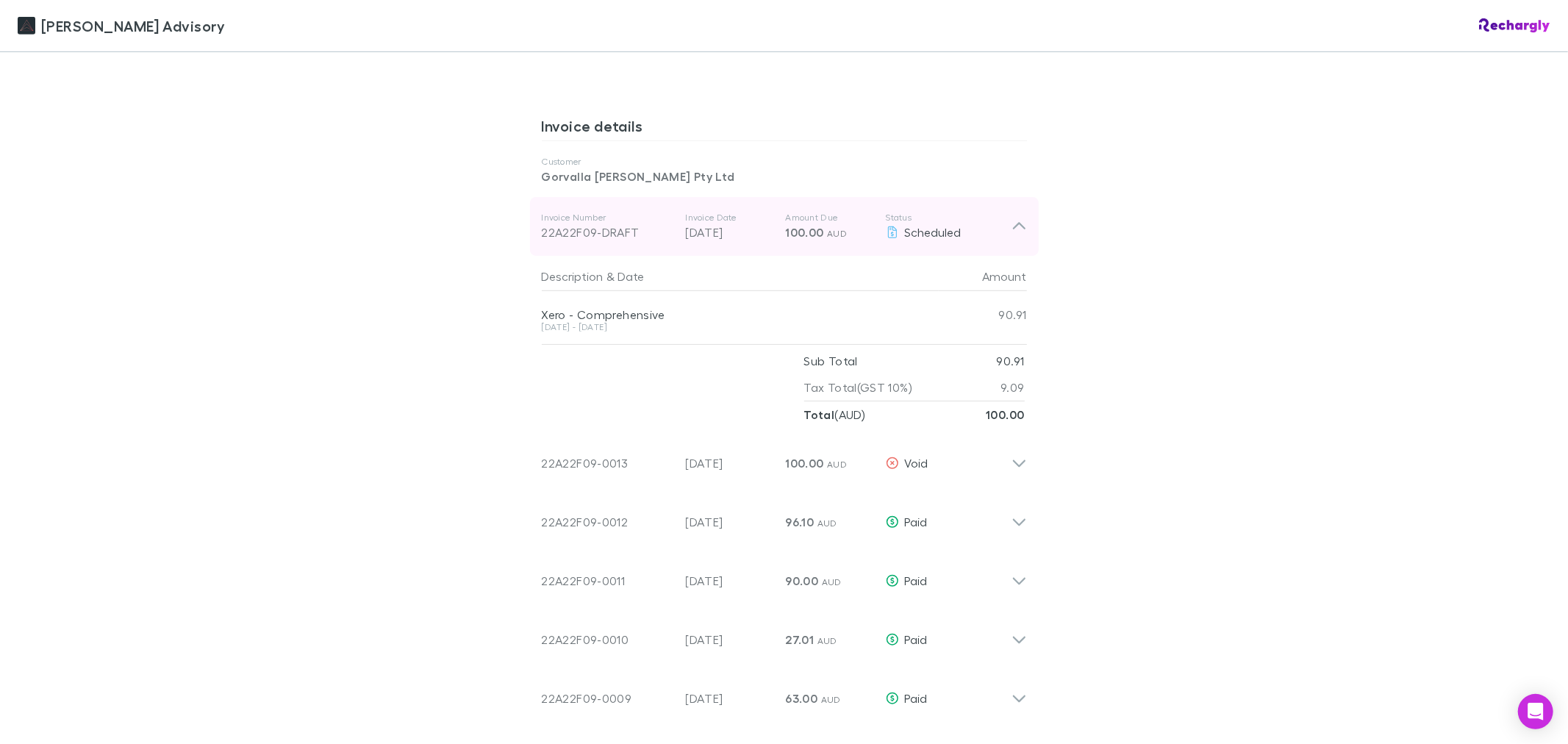
click at [1012, 228] on icon at bounding box center [1019, 225] width 16 height 17
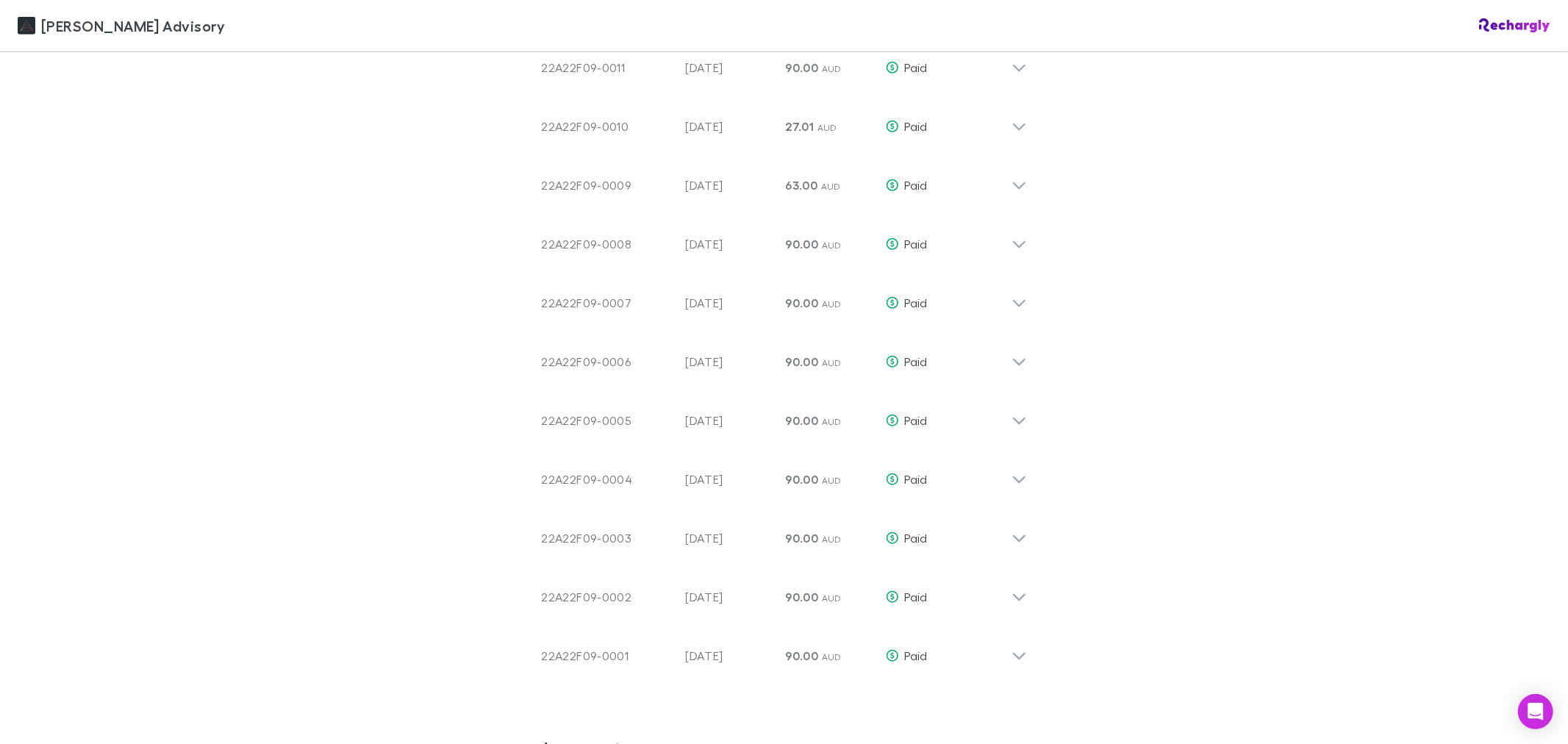
scroll to position [715, 0]
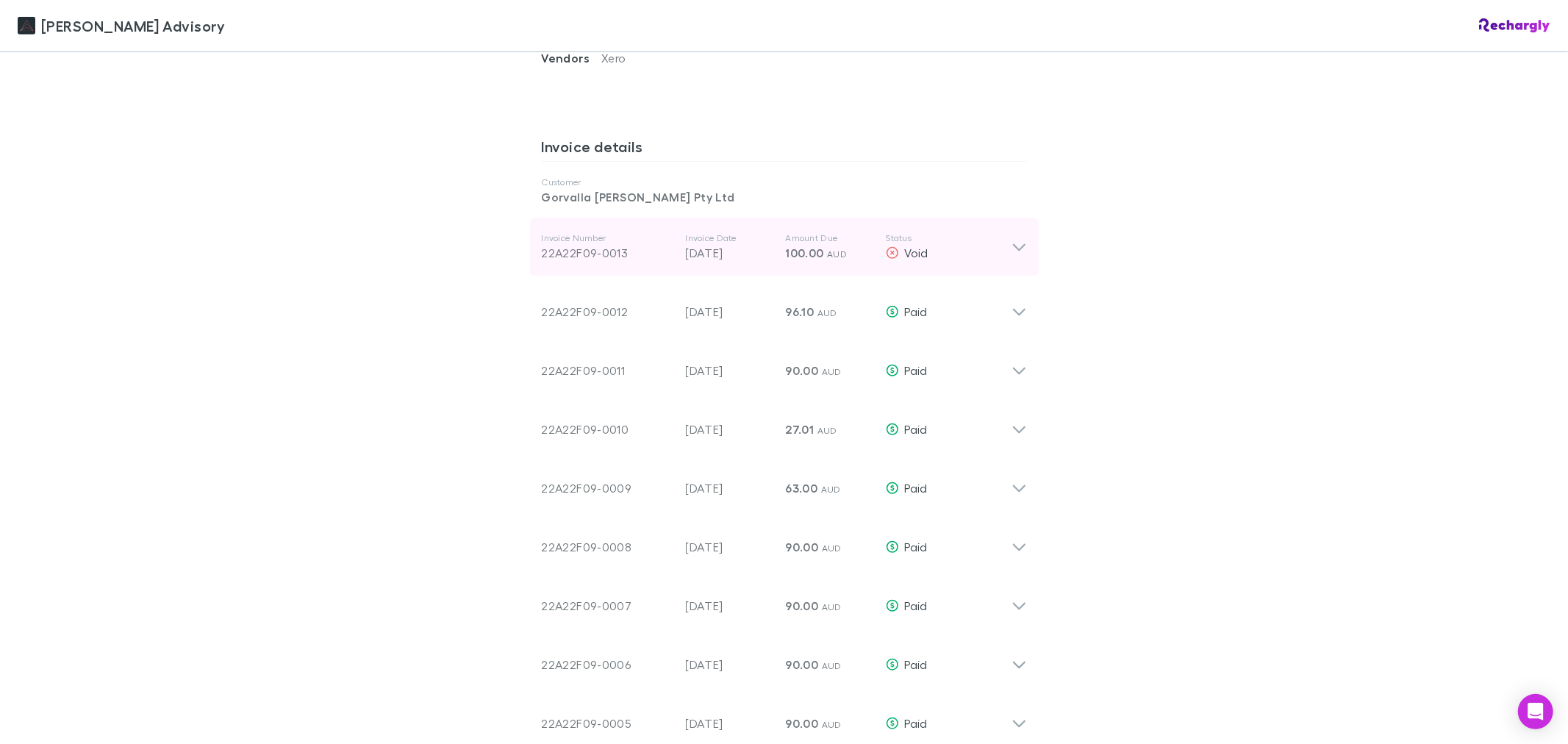
click at [1020, 250] on icon at bounding box center [1019, 246] width 16 height 17
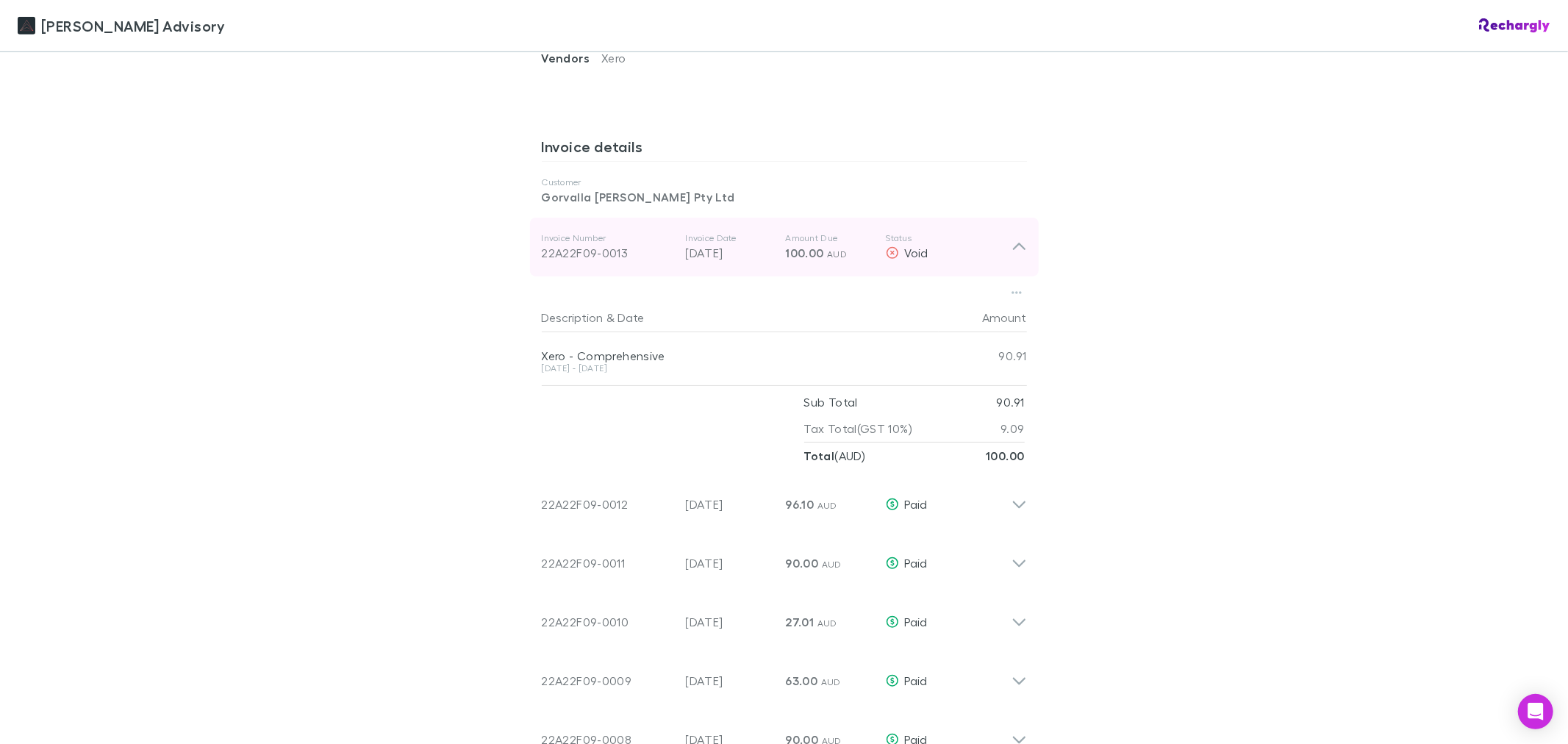
click at [1020, 250] on icon at bounding box center [1019, 246] width 16 height 17
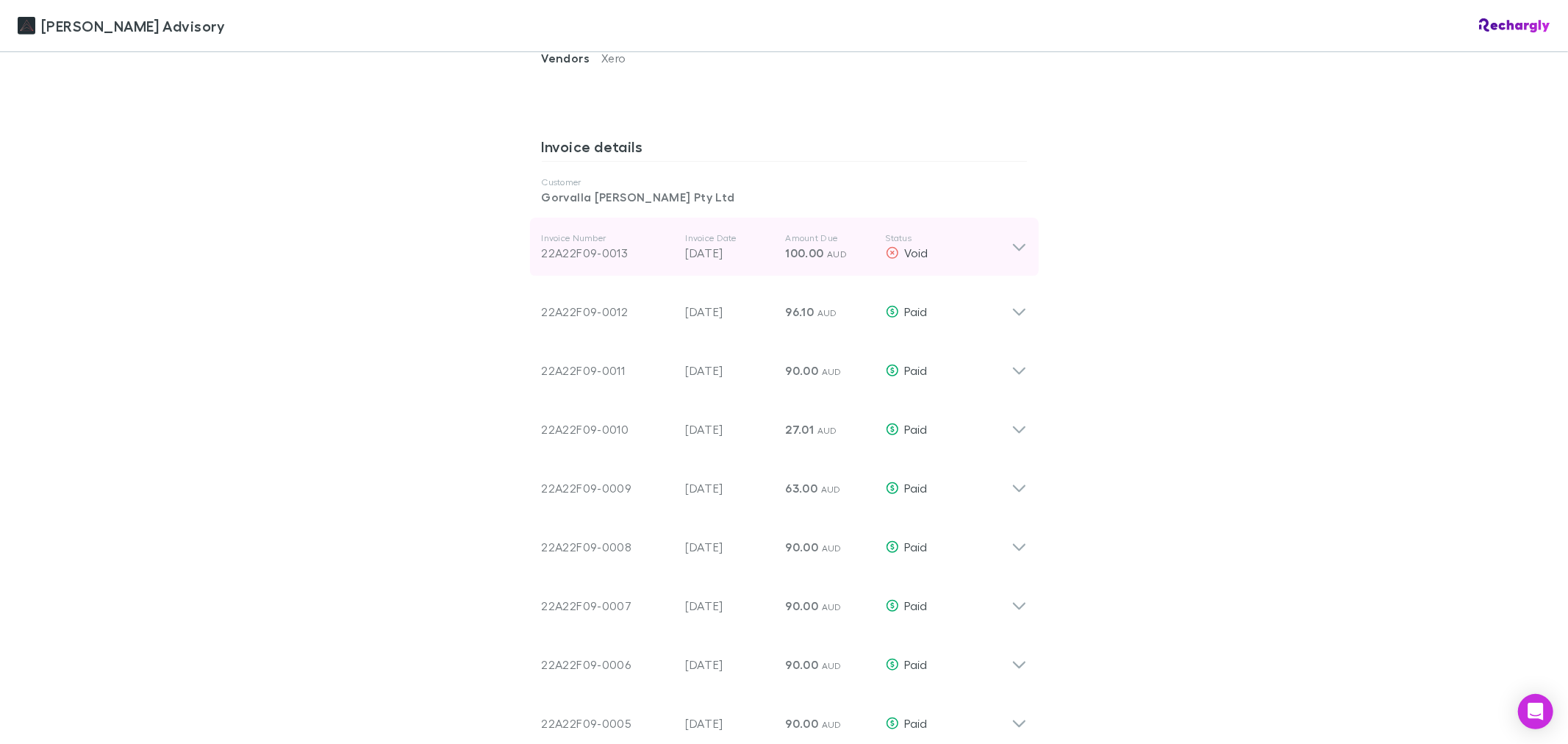
click at [1020, 250] on icon at bounding box center [1019, 246] width 16 height 17
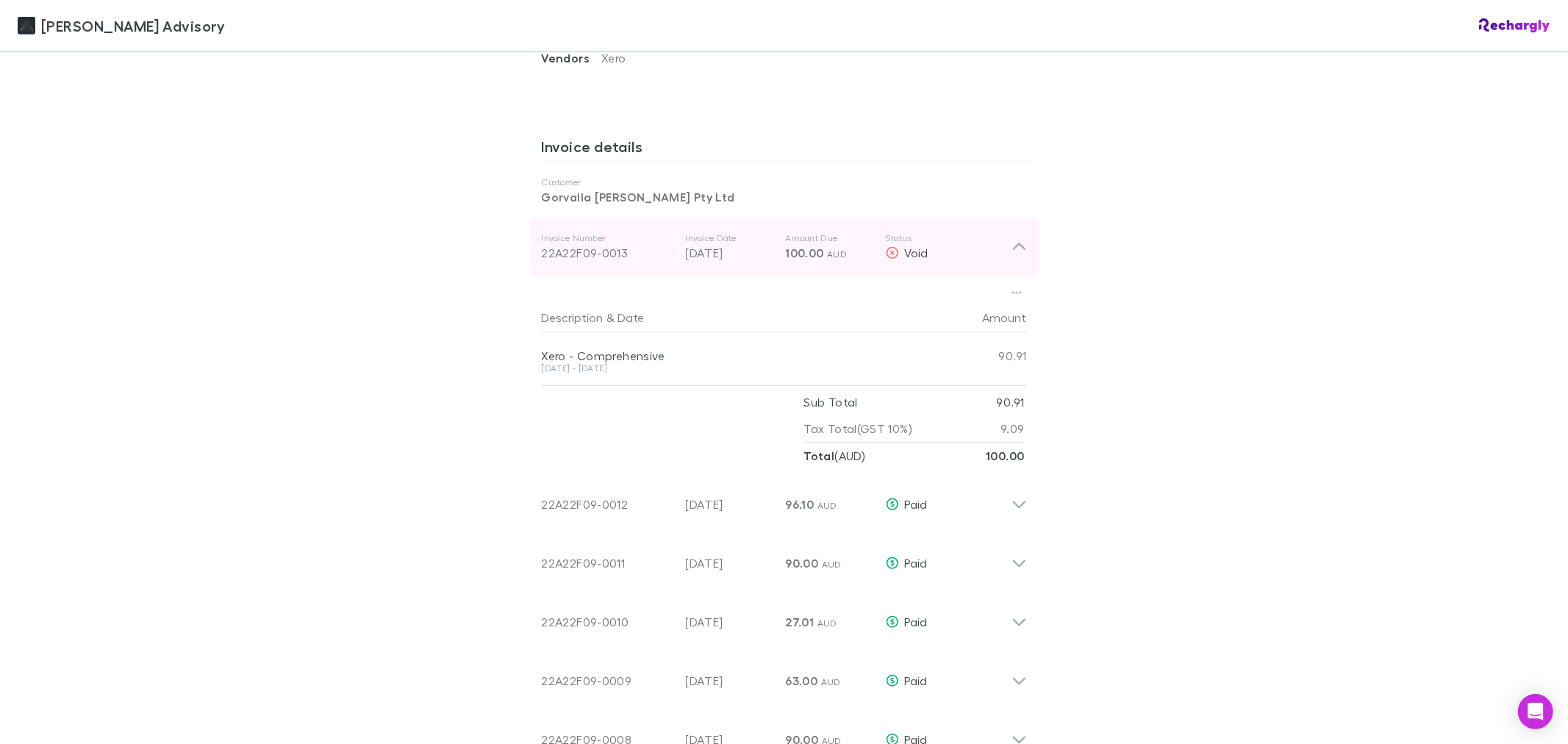
click at [1020, 250] on icon at bounding box center [1019, 246] width 16 height 17
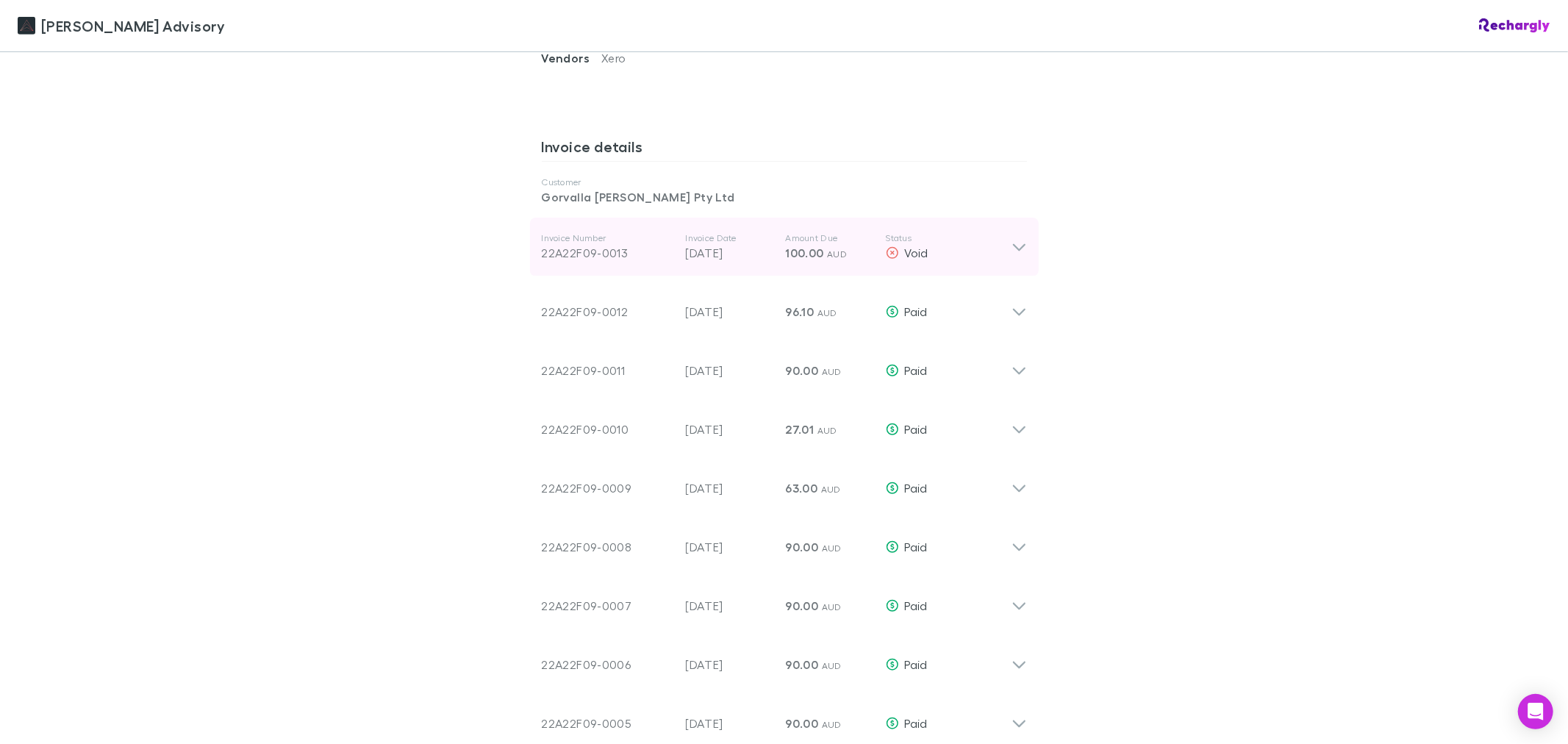
click at [1020, 250] on icon at bounding box center [1019, 246] width 16 height 17
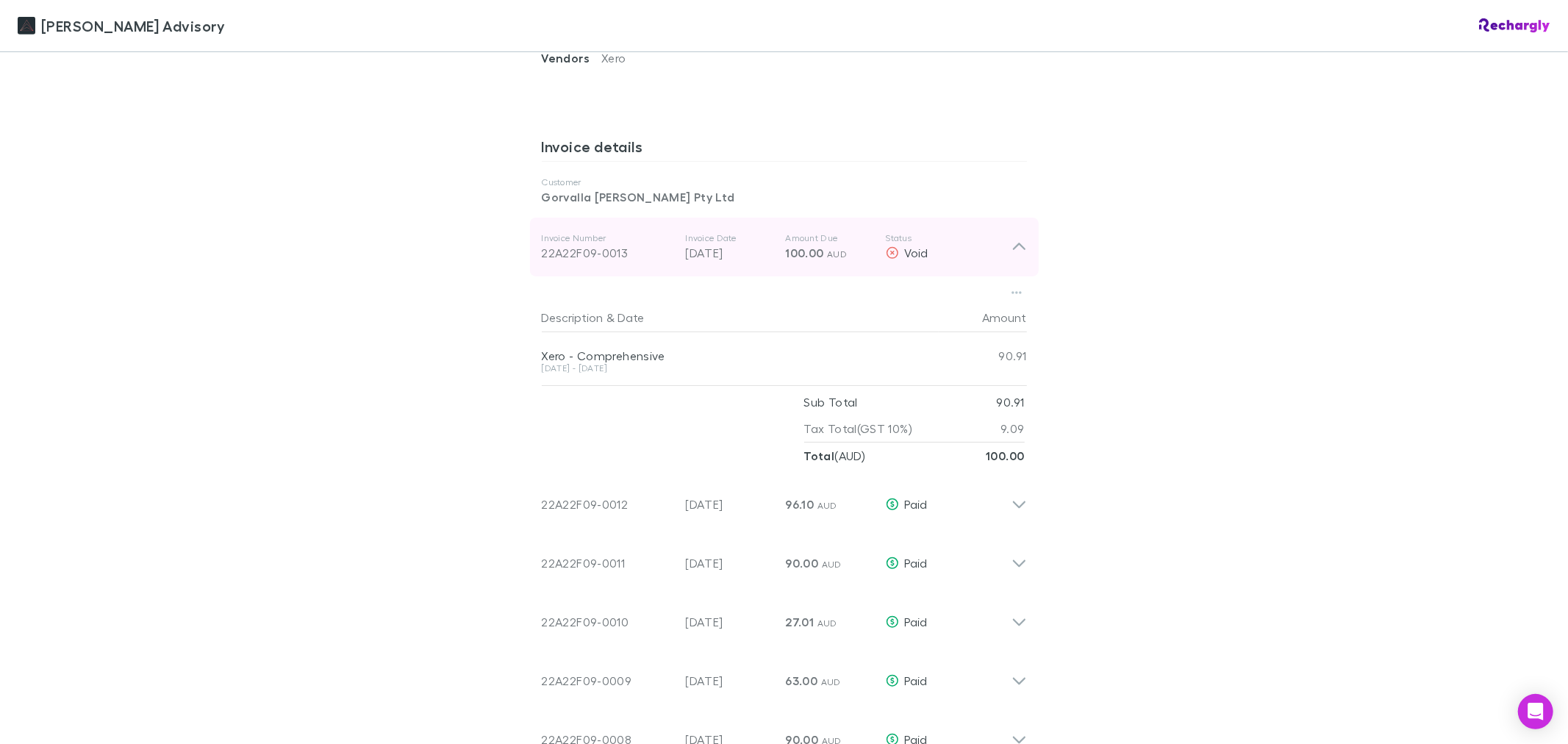
click at [1020, 250] on icon at bounding box center [1019, 246] width 16 height 17
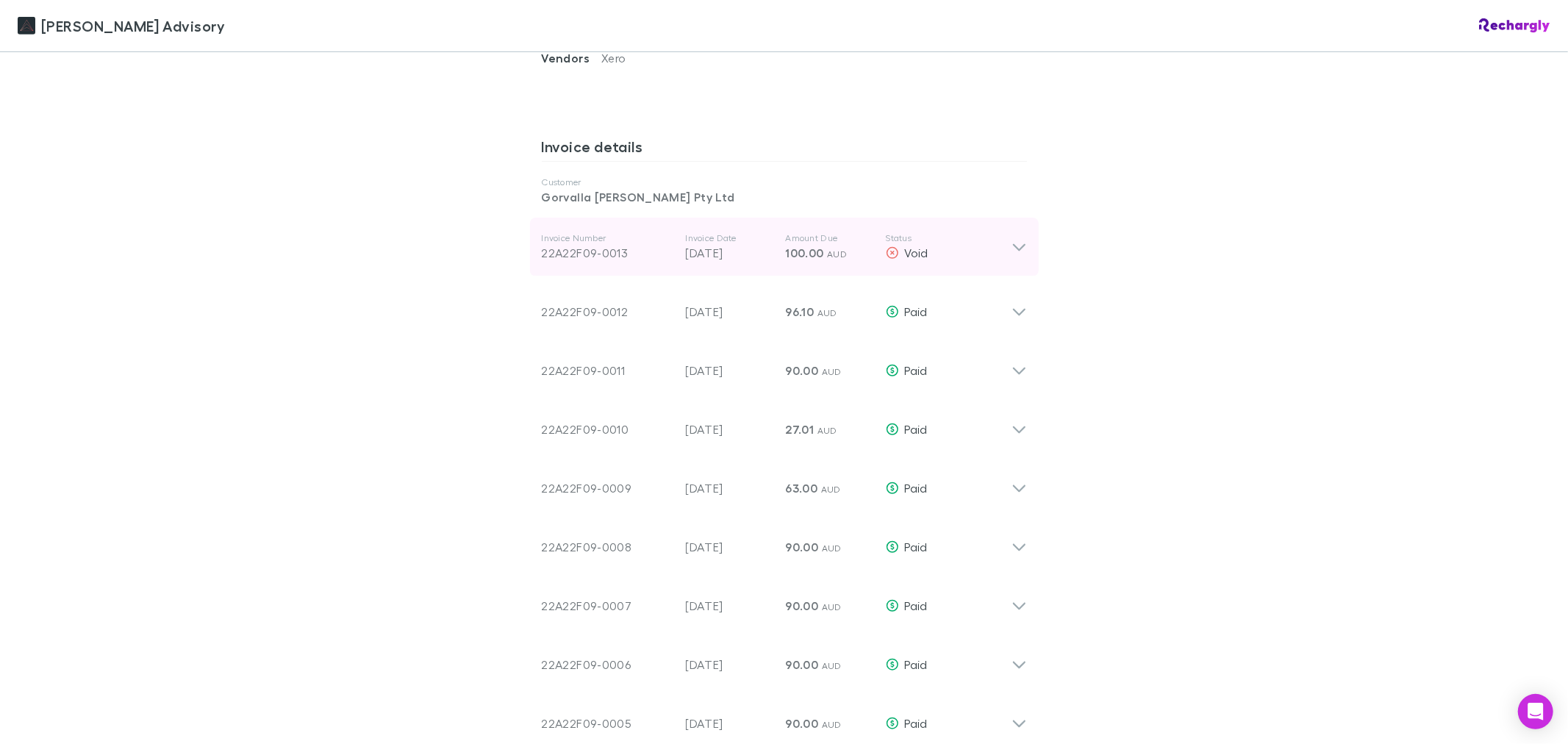
click at [1020, 250] on icon at bounding box center [1019, 246] width 16 height 17
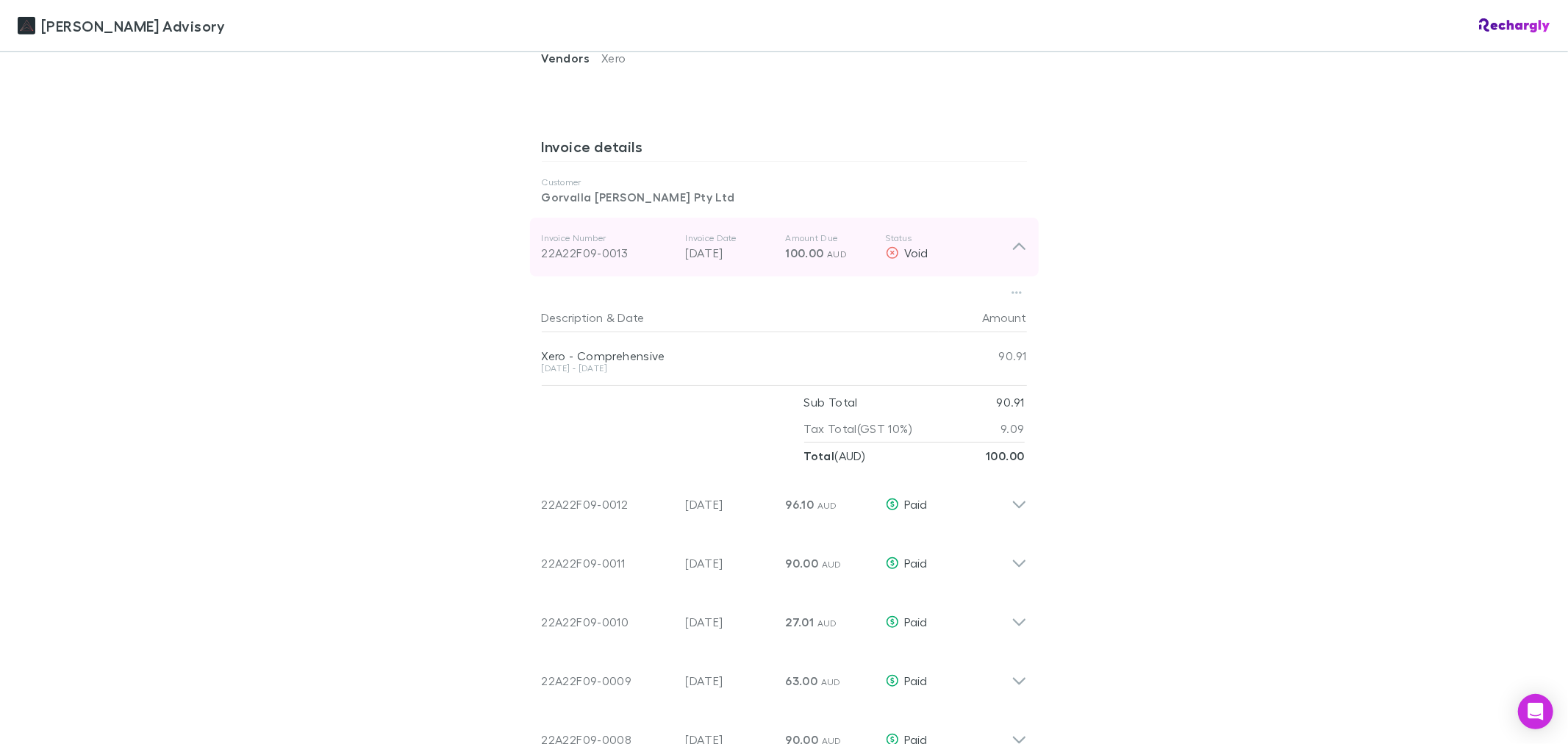
click at [1020, 250] on icon at bounding box center [1019, 246] width 16 height 17
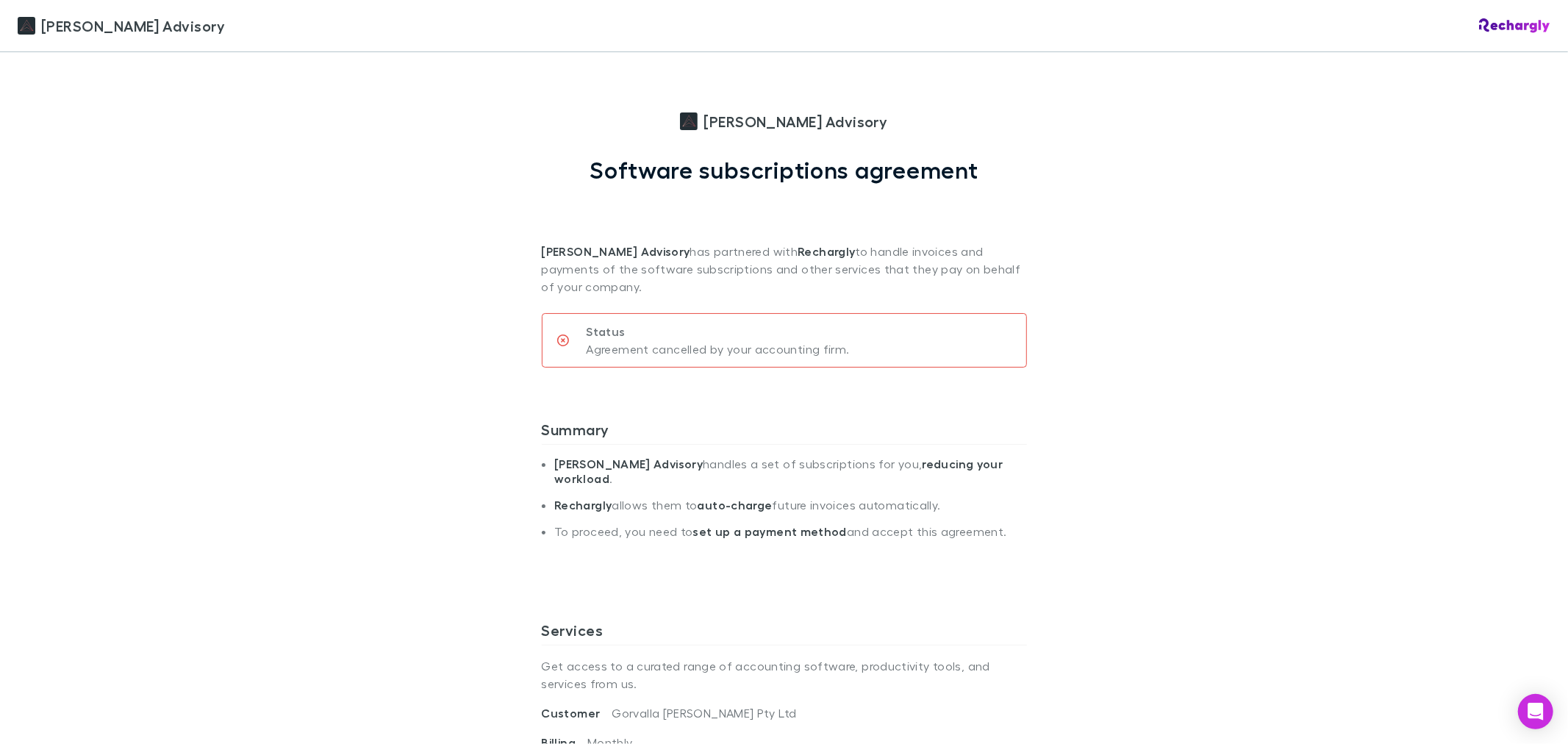
scroll to position [0, 0]
